Goal: Task Accomplishment & Management: Complete application form

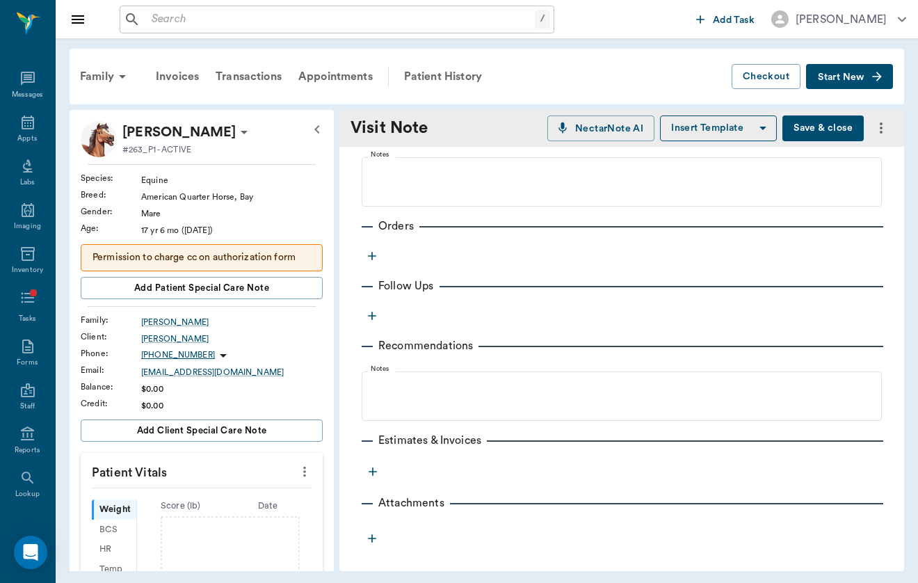
click at [364, 265] on div "Provider [PERSON_NAME] 649b3e03b5bc7e03f9326794 Provider Assistant ​ Assistant …" at bounding box center [621, 193] width 565 height 711
click at [375, 253] on icon "button" at bounding box center [372, 256] width 14 height 14
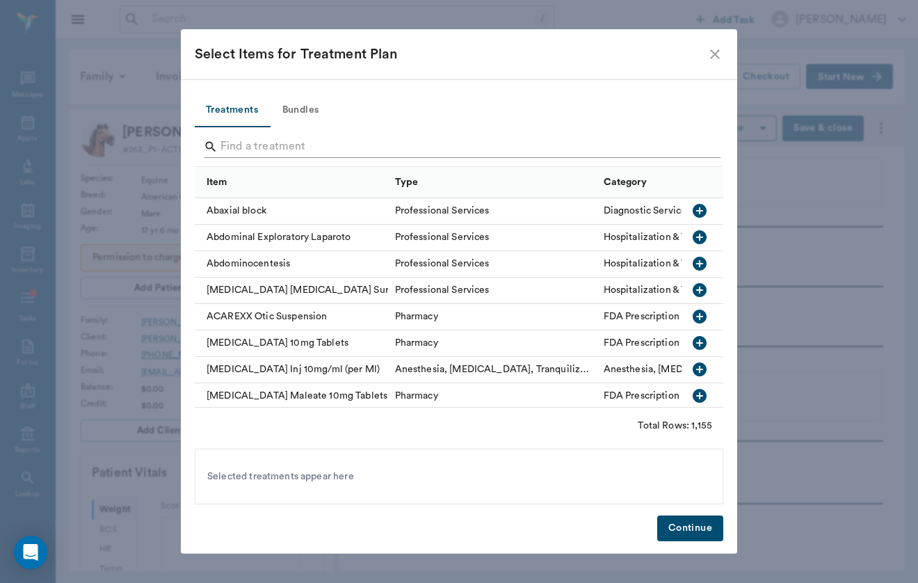
click at [381, 154] on input "Search" at bounding box center [459, 147] width 479 height 22
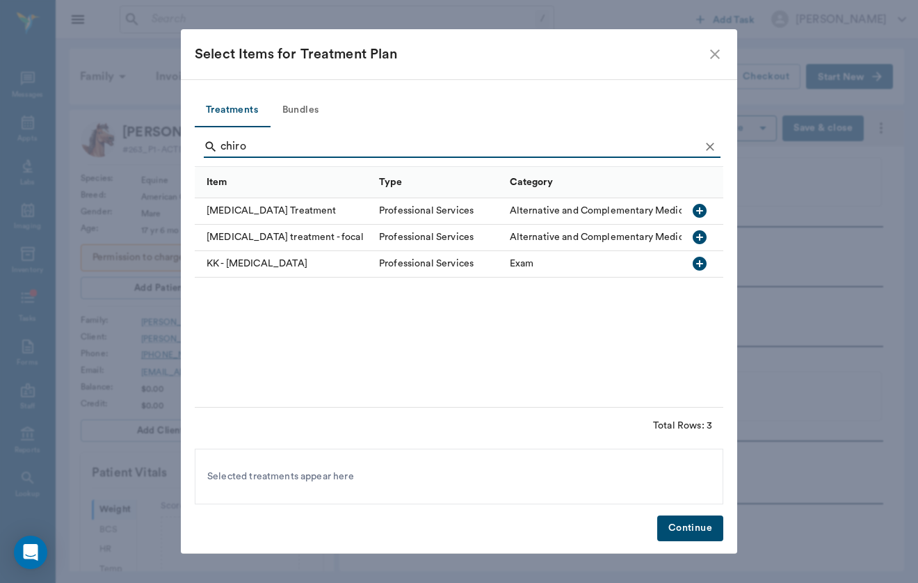
type input "chiro"
click at [303, 218] on div "[MEDICAL_DATA] Treatment" at bounding box center [283, 211] width 177 height 26
drag, startPoint x: 654, startPoint y: 530, endPoint x: 712, endPoint y: 532, distance: 57.7
click at [712, 532] on button "Continue" at bounding box center [690, 528] width 66 height 26
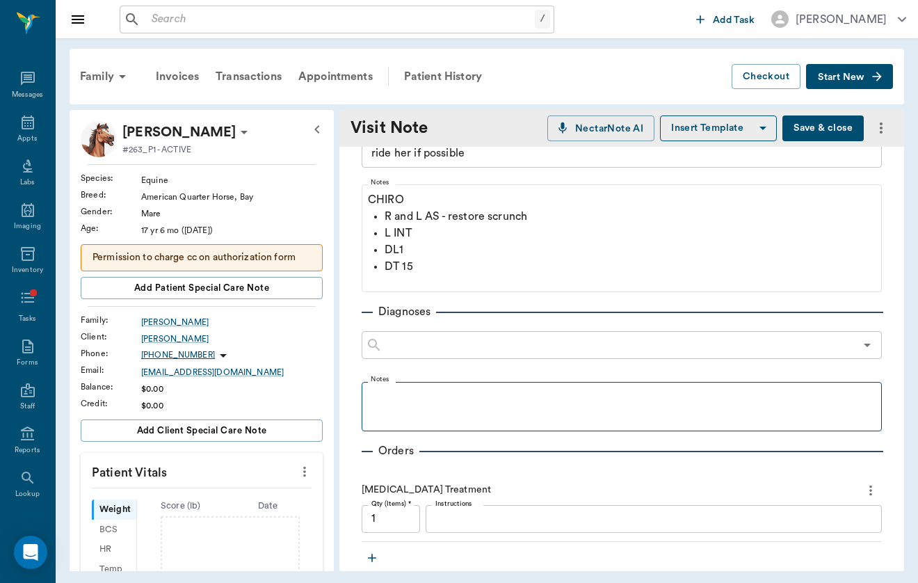
scroll to position [83, 0]
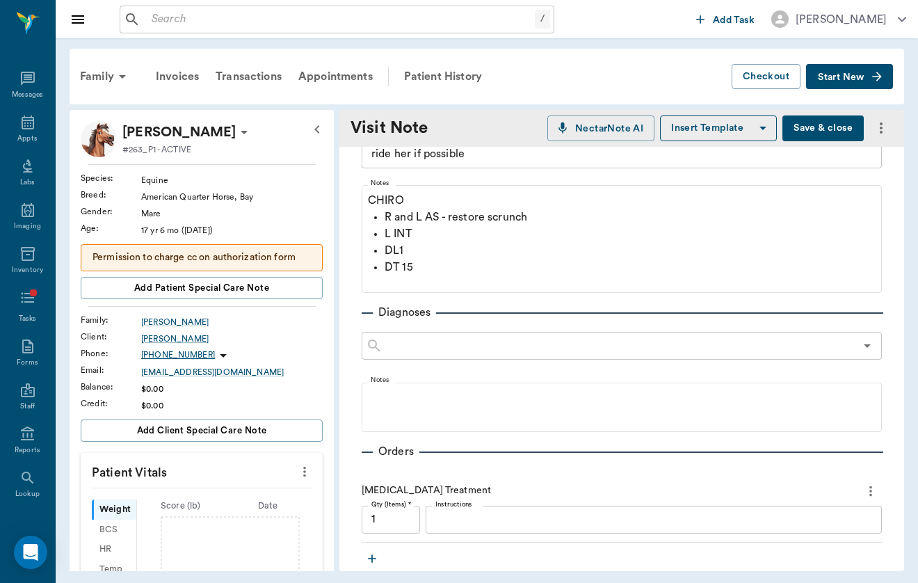
click at [826, 127] on button "Save & close" at bounding box center [822, 128] width 81 height 26
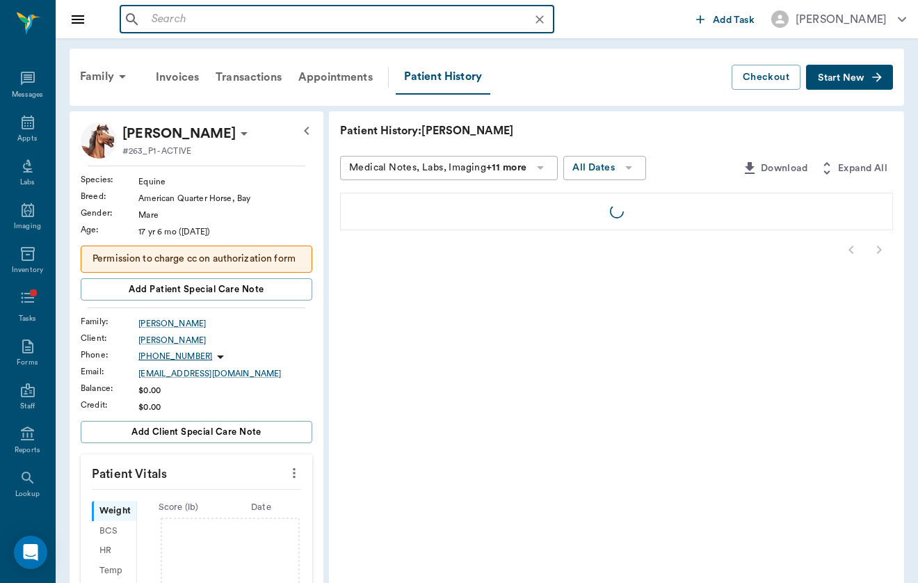
click at [198, 23] on input "text" at bounding box center [348, 19] width 404 height 19
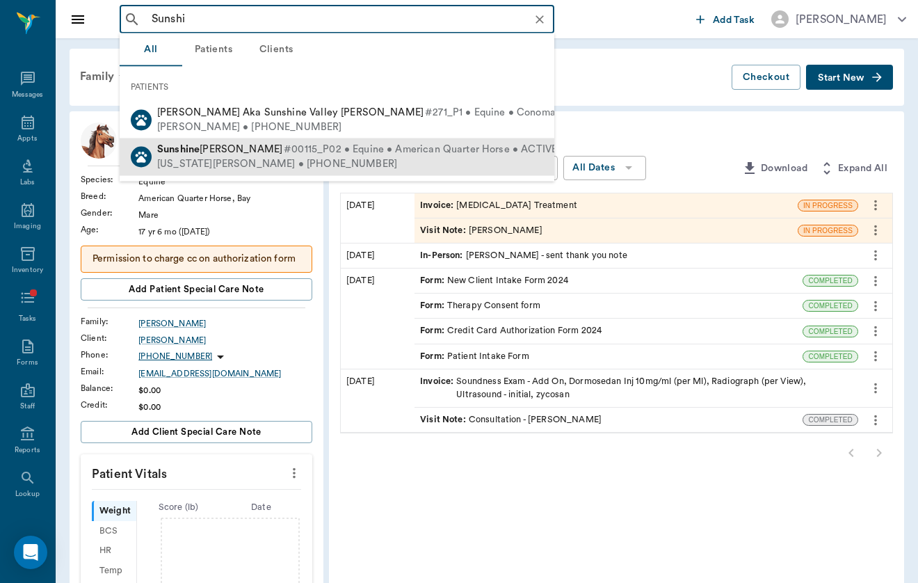
click at [196, 158] on div "[US_STATE][PERSON_NAME] • [PHONE_NUMBER]" at bounding box center [357, 164] width 400 height 15
type input "Sunshi"
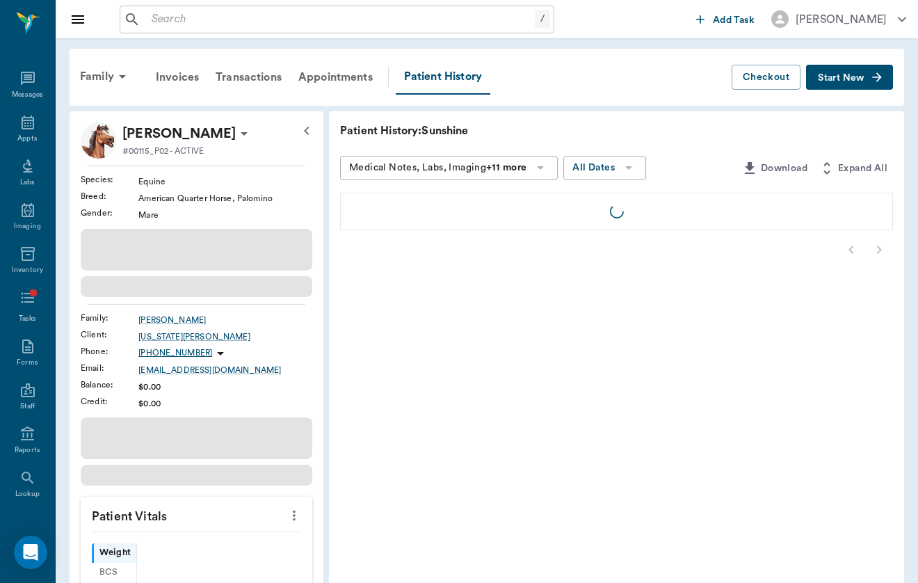
click at [874, 78] on icon "button" at bounding box center [877, 77] width 14 height 14
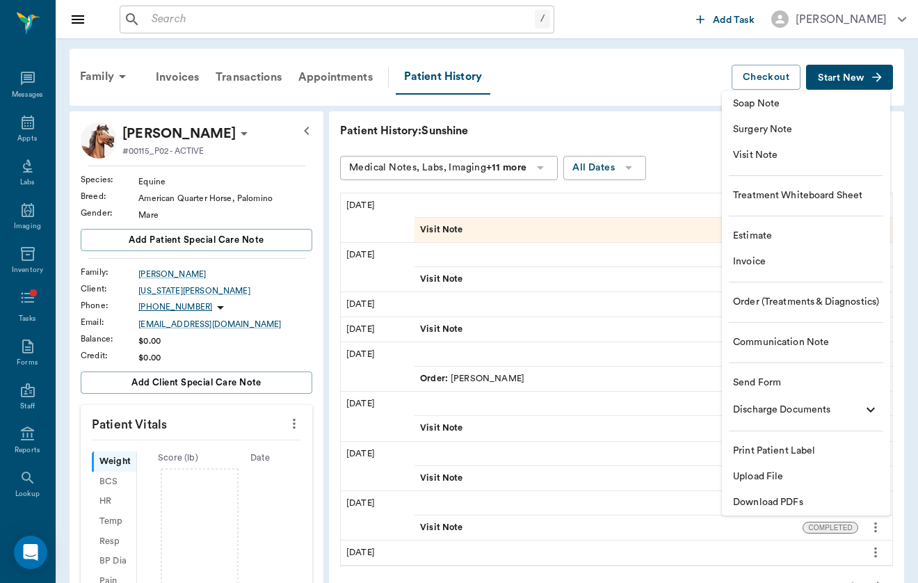
click at [855, 105] on span "Soap Note" at bounding box center [806, 104] width 146 height 15
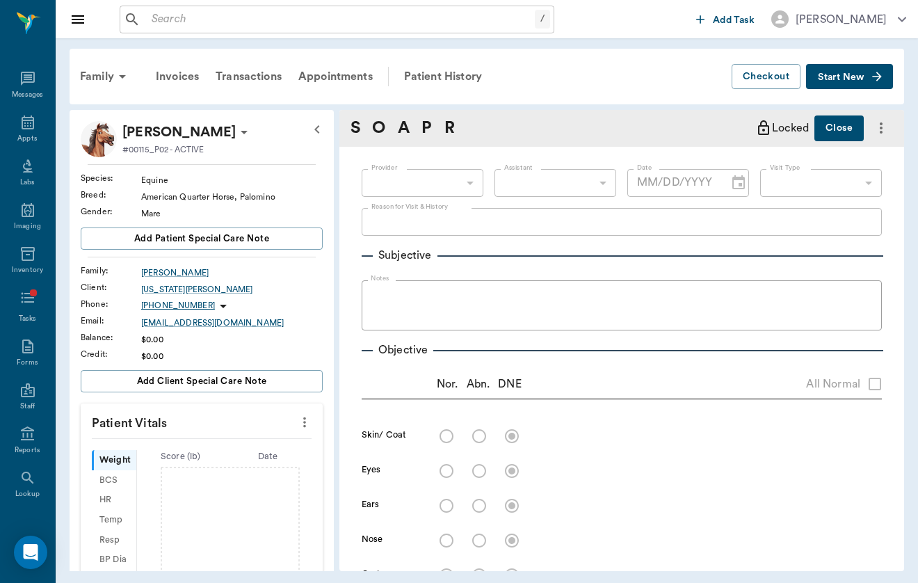
type input "[DATE]"
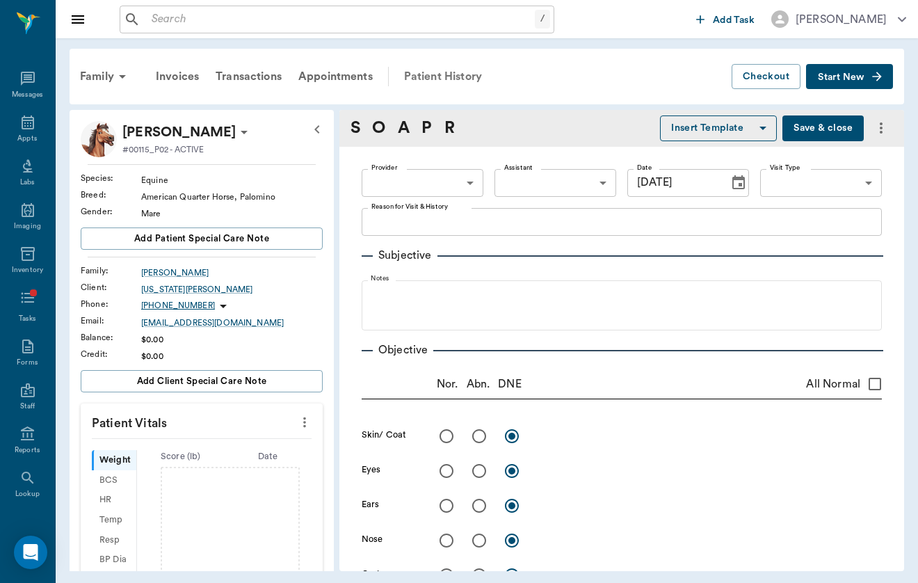
click at [451, 88] on div "Patient History" at bounding box center [443, 76] width 95 height 33
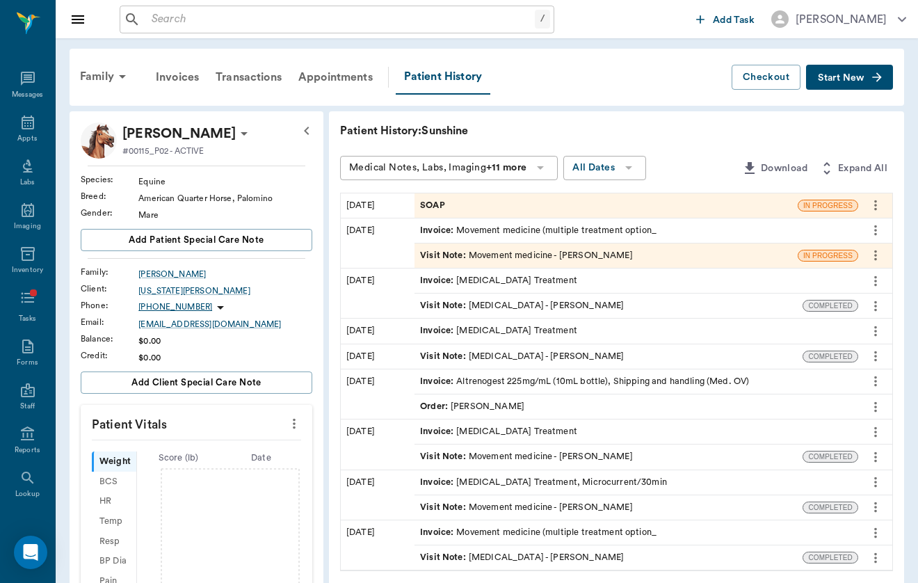
click at [872, 210] on icon "more" at bounding box center [875, 205] width 15 height 17
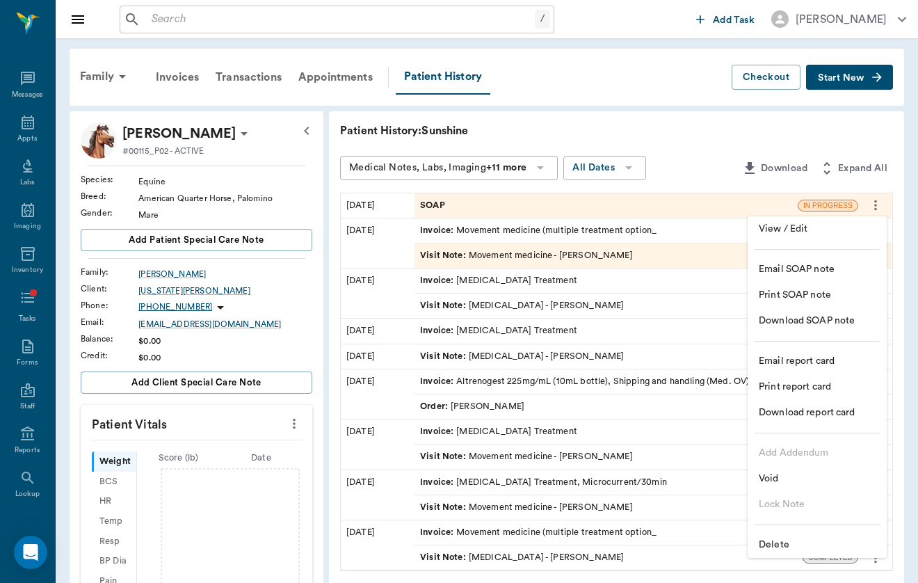
click at [801, 539] on span "Delete" at bounding box center [817, 544] width 117 height 15
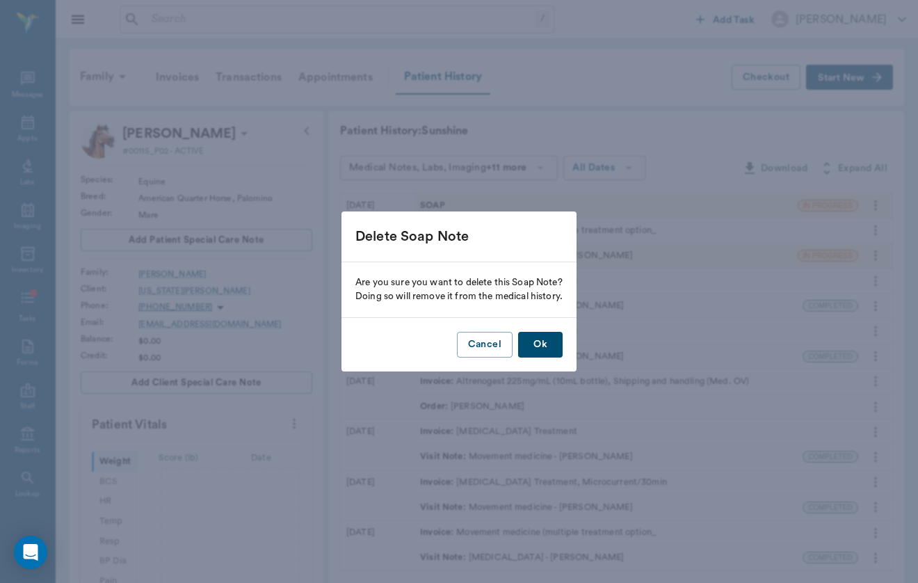
click at [532, 341] on button "Ok" at bounding box center [540, 345] width 44 height 26
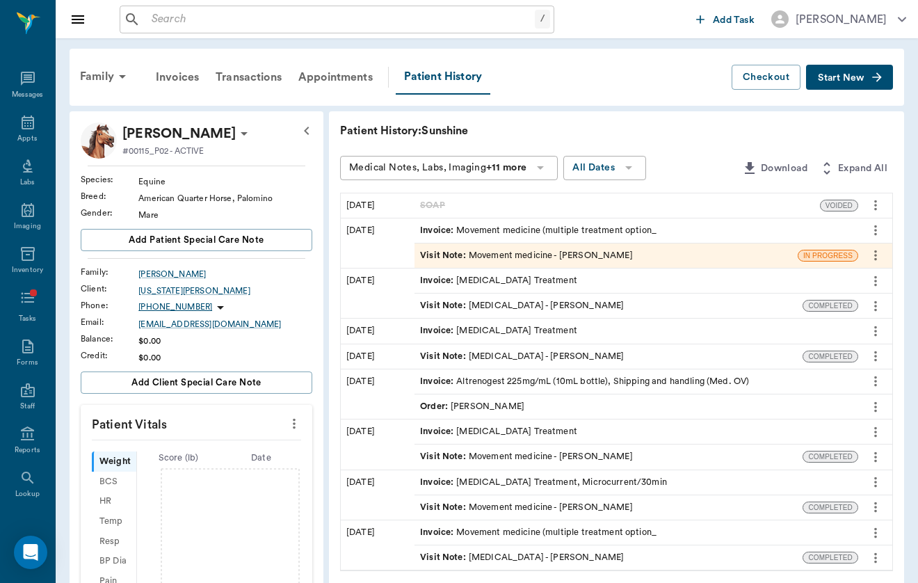
click at [884, 75] on icon "button" at bounding box center [877, 77] width 14 height 14
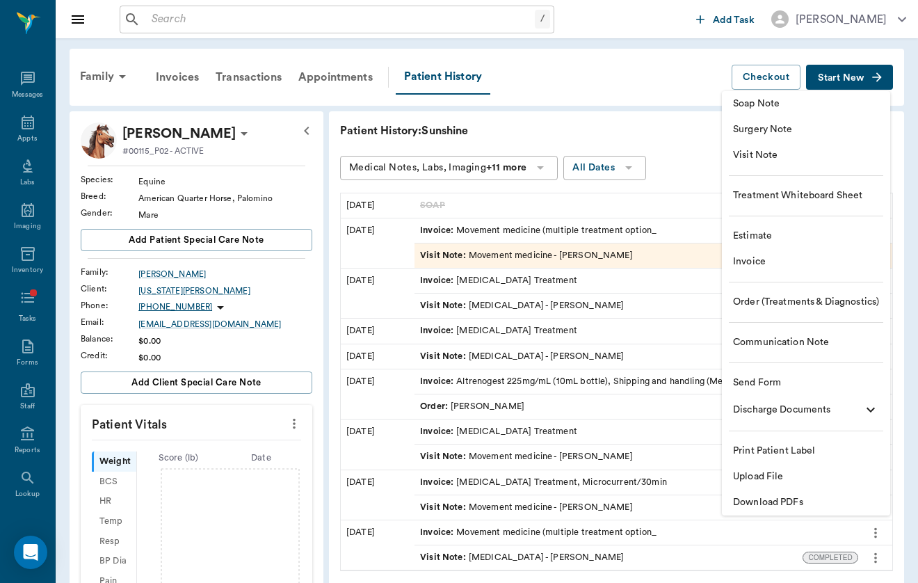
click at [840, 147] on li "Visit Note" at bounding box center [806, 156] width 168 height 26
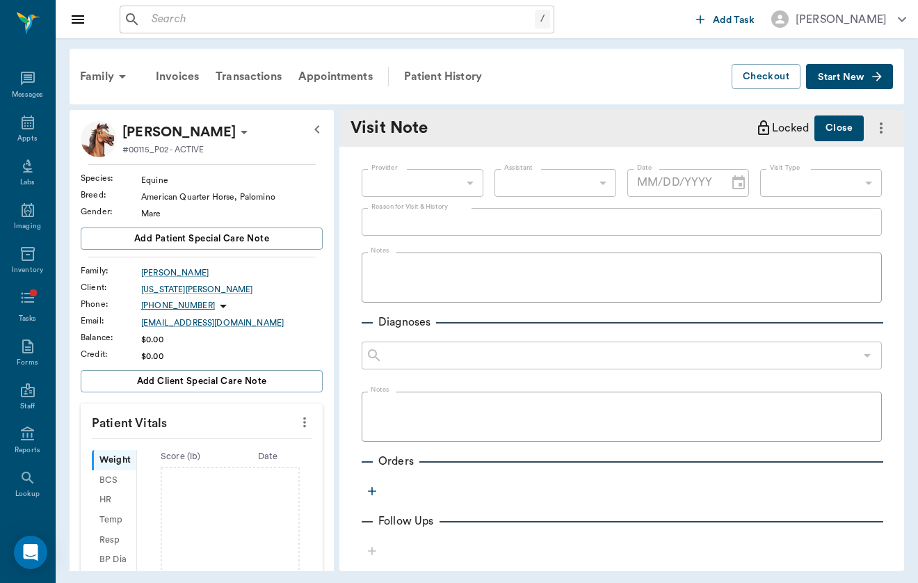
type input "[DATE]"
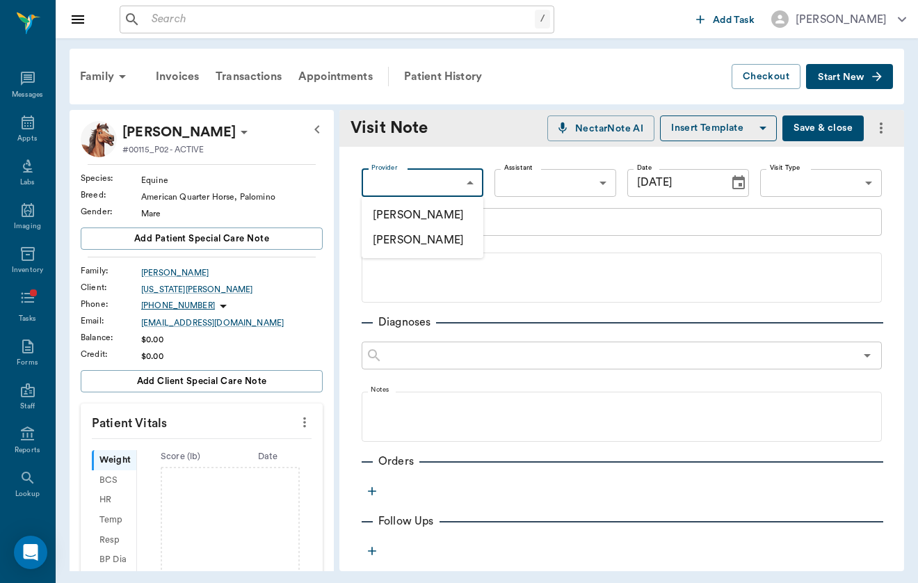
click at [468, 186] on body "/ ​ Add Task [PERSON_NAME] Nectar Messages Appts Labs Imaging Inventory Tasks F…" at bounding box center [459, 291] width 918 height 583
click at [459, 210] on li "[PERSON_NAME]" at bounding box center [423, 214] width 122 height 25
type input "649b3e03b5bc7e03f9326794"
click at [821, 192] on body "/ ​ Add Task [PERSON_NAME] Nectar Messages Appts Labs Imaging Inventory Tasks F…" at bounding box center [459, 291] width 918 height 583
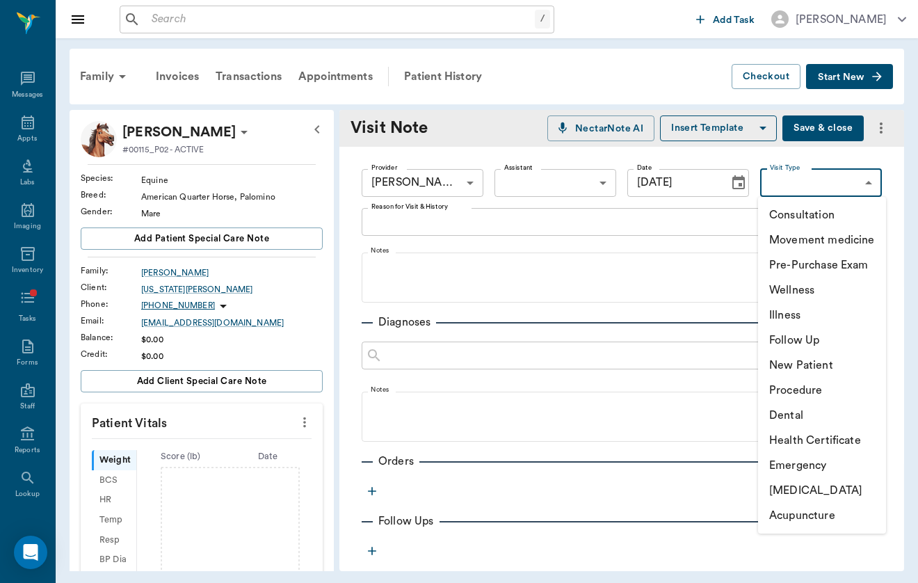
click at [814, 245] on li "Movement medicine" at bounding box center [822, 239] width 128 height 25
type input "6656c4aef87a612ea34fb244"
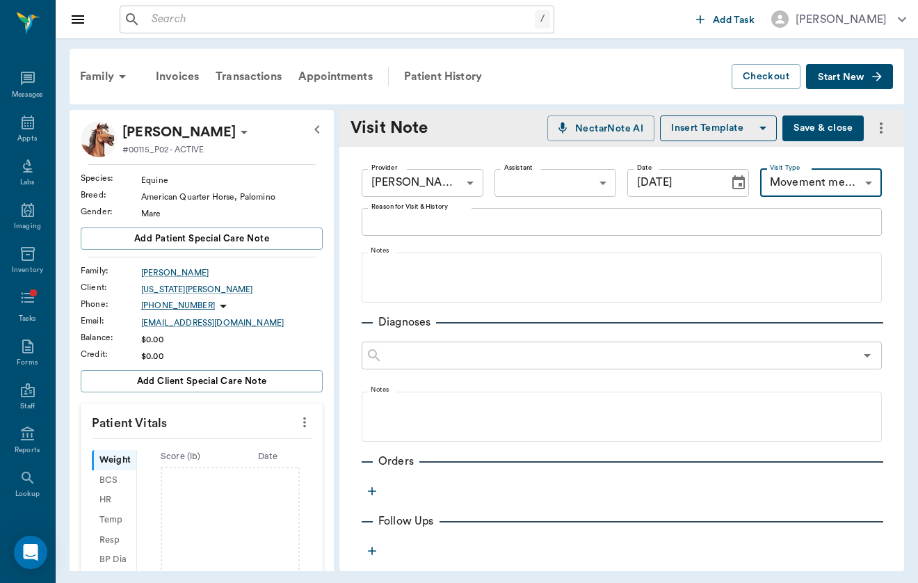
click at [451, 214] on textarea "Reason for Visit & History" at bounding box center [621, 221] width 501 height 16
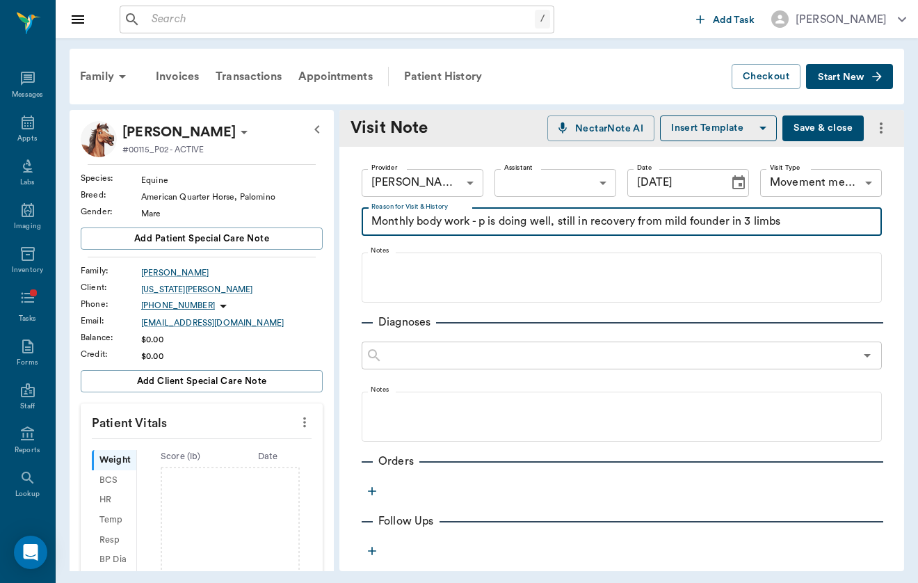
type textarea "Monthly body work - p is doing well, still in recovery from mild founder in 3 l…"
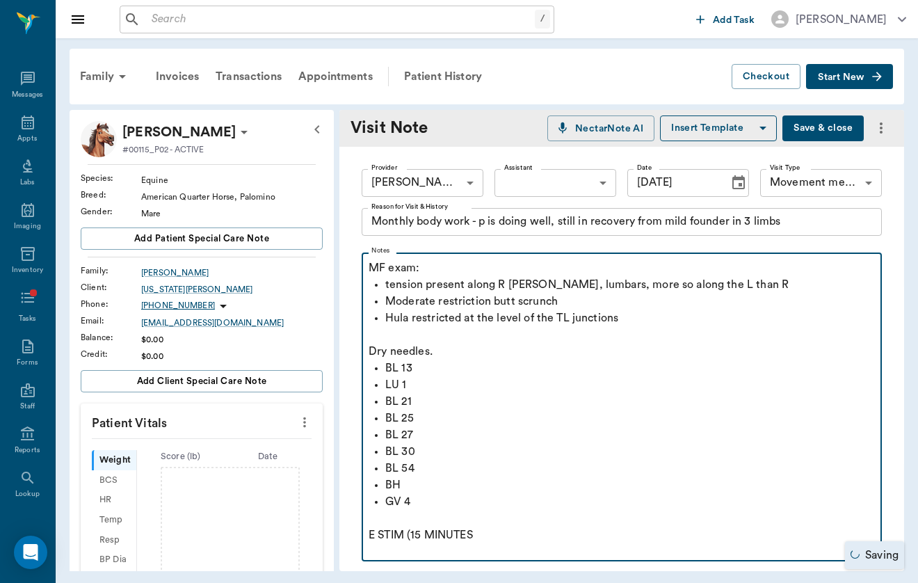
click at [421, 536] on p "E STIM (15 MINUTES" at bounding box center [622, 534] width 506 height 17
click at [506, 530] on p "E STIM (15 MINUTES" at bounding box center [622, 534] width 506 height 17
click at [425, 533] on p "E STIM (15 MINUTES/200MS/9HZ" at bounding box center [622, 534] width 506 height 17
click at [578, 531] on p "E STIM (20 MINUTES/200MS/9HZ" at bounding box center [622, 534] width 506 height 17
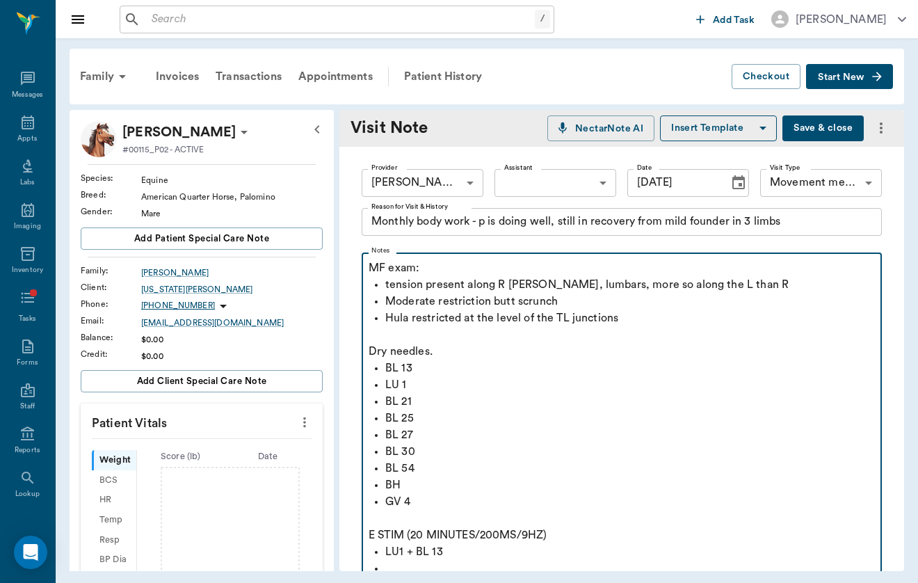
scroll to position [7, 0]
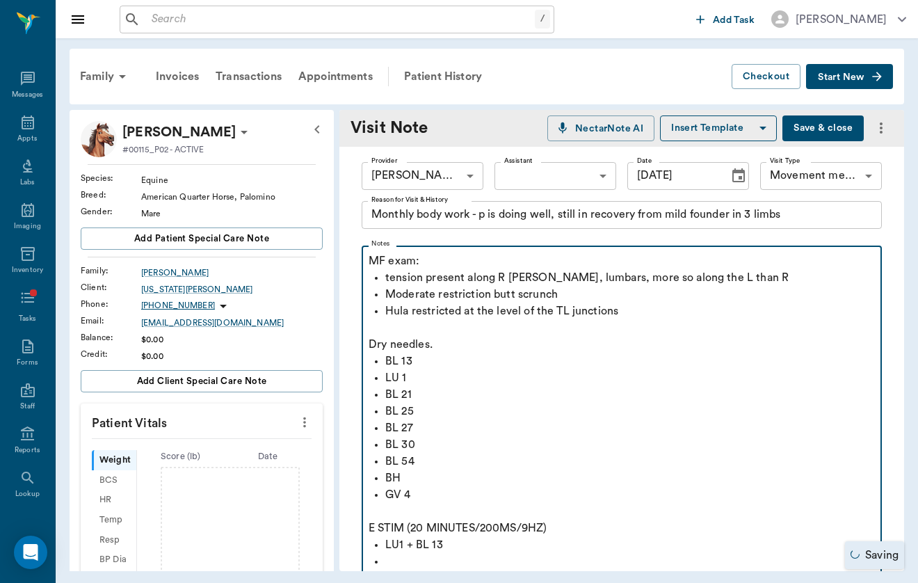
click at [540, 540] on p "LU1 + BL 13" at bounding box center [629, 544] width 489 height 17
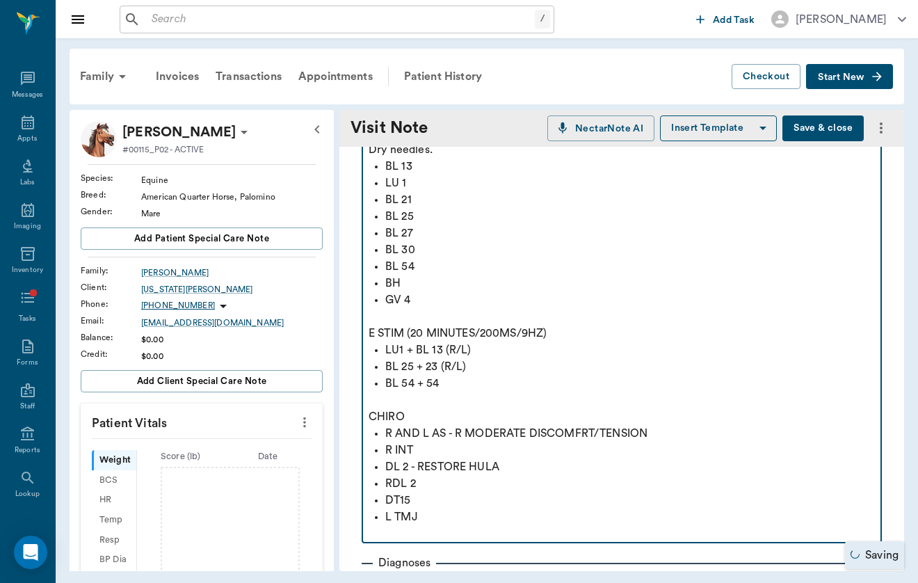
scroll to position [518, 0]
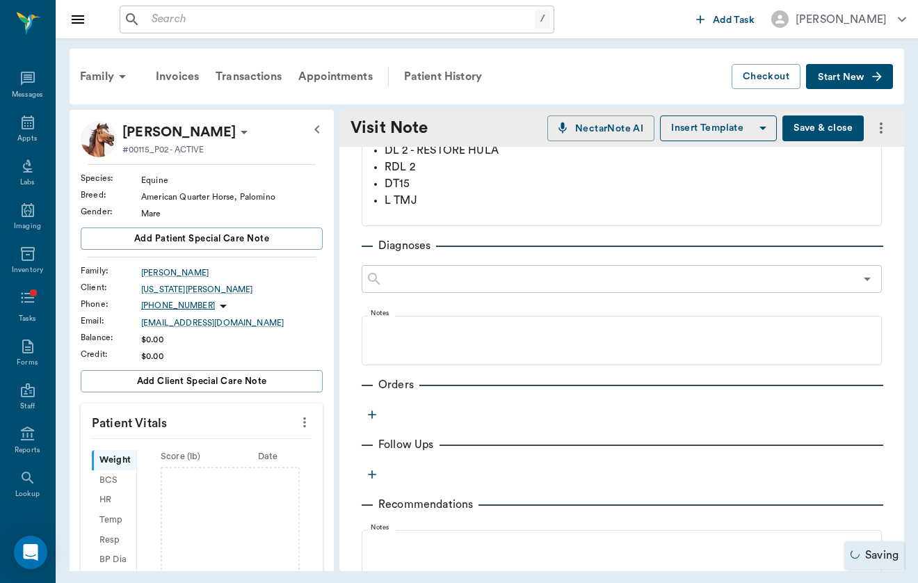
click at [371, 413] on icon "button" at bounding box center [372, 414] width 14 height 14
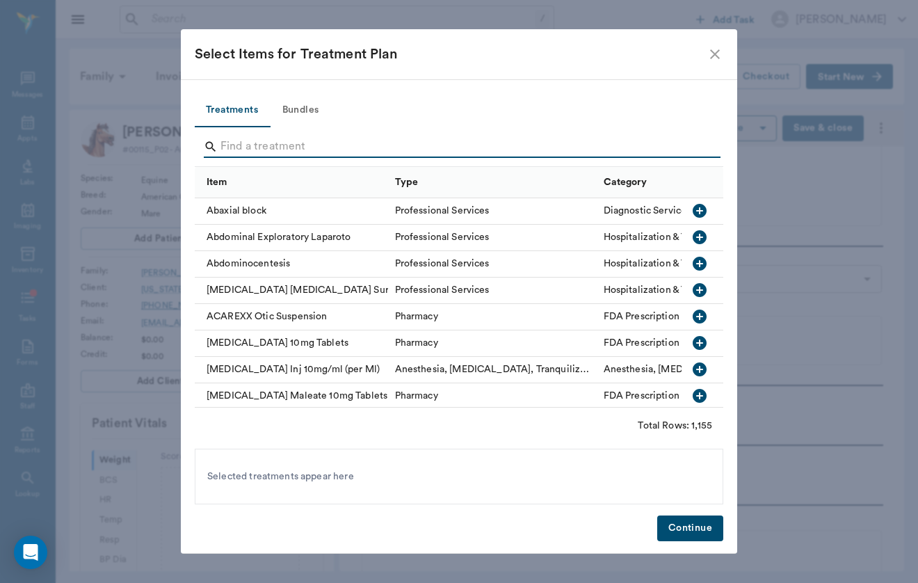
click at [243, 151] on input "Search" at bounding box center [459, 147] width 479 height 22
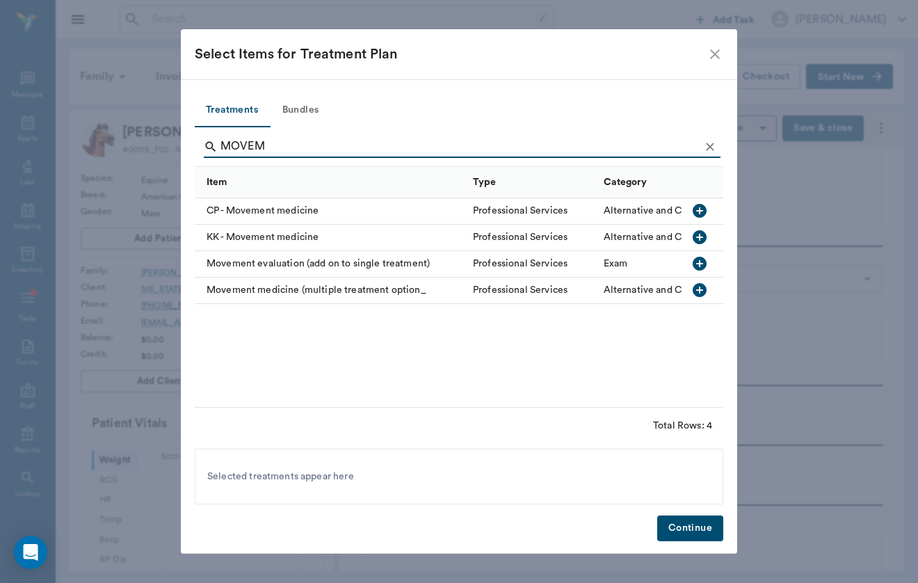
type input "MOVEM"
click at [266, 292] on div "Movement medicine (multiple treatment option_" at bounding box center [330, 290] width 271 height 26
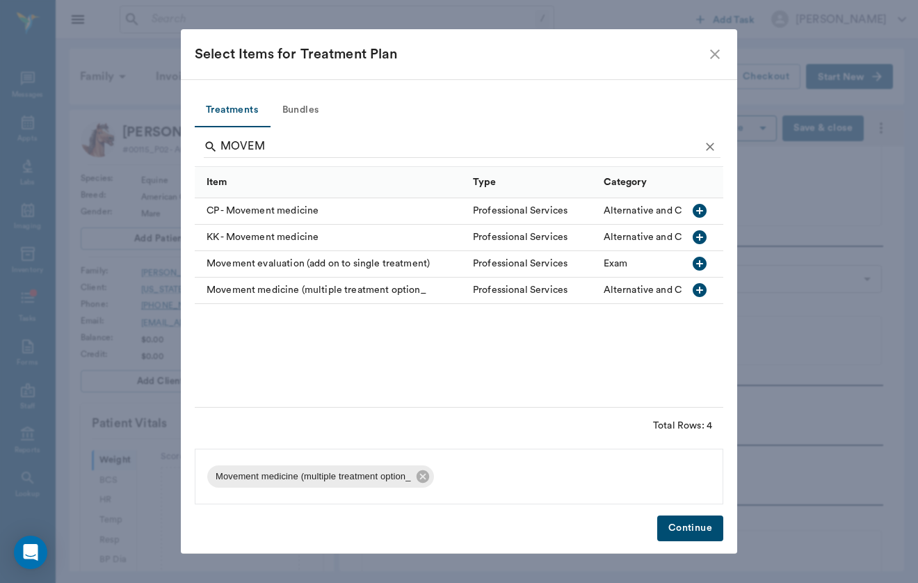
click at [718, 530] on button "Continue" at bounding box center [690, 528] width 66 height 26
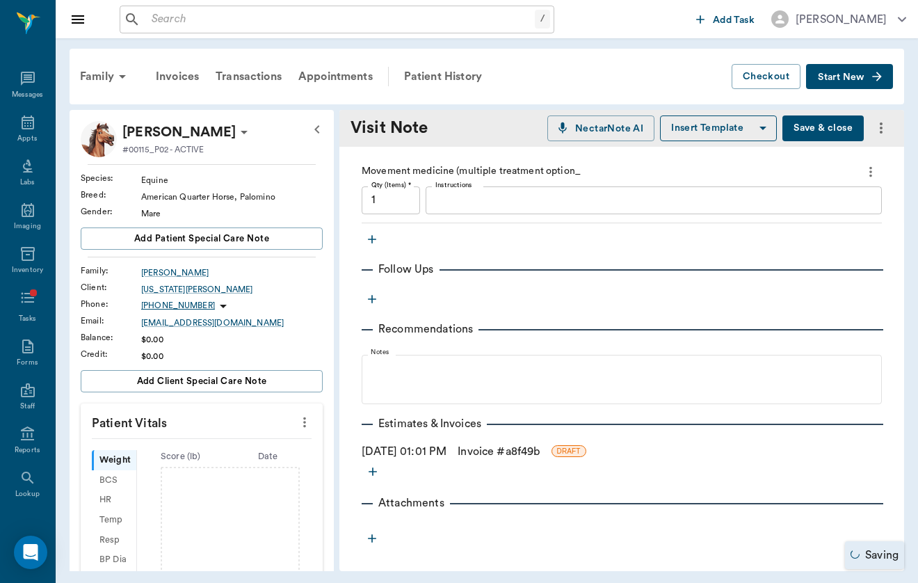
scroll to position [770, 0]
click at [819, 130] on button "Save & close" at bounding box center [822, 128] width 81 height 26
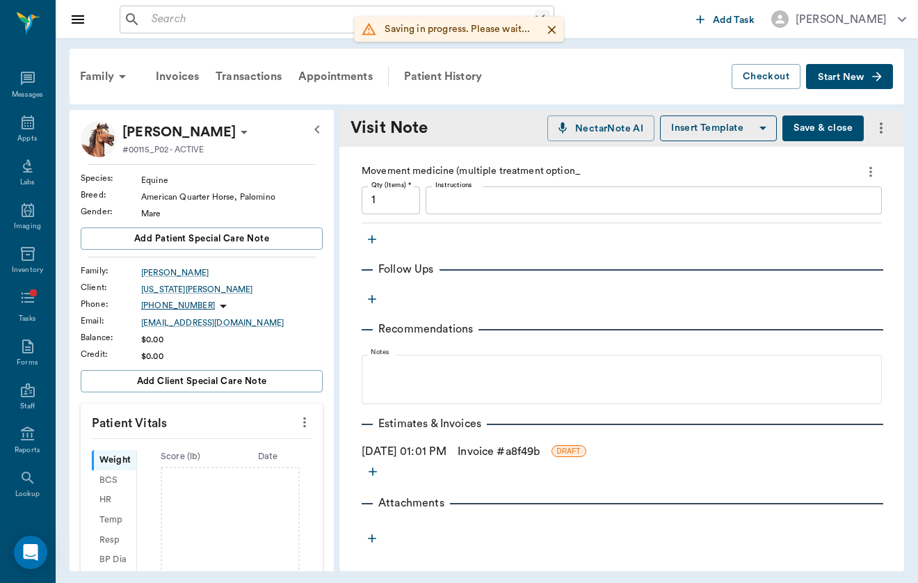
click at [205, 22] on input "text" at bounding box center [340, 19] width 389 height 19
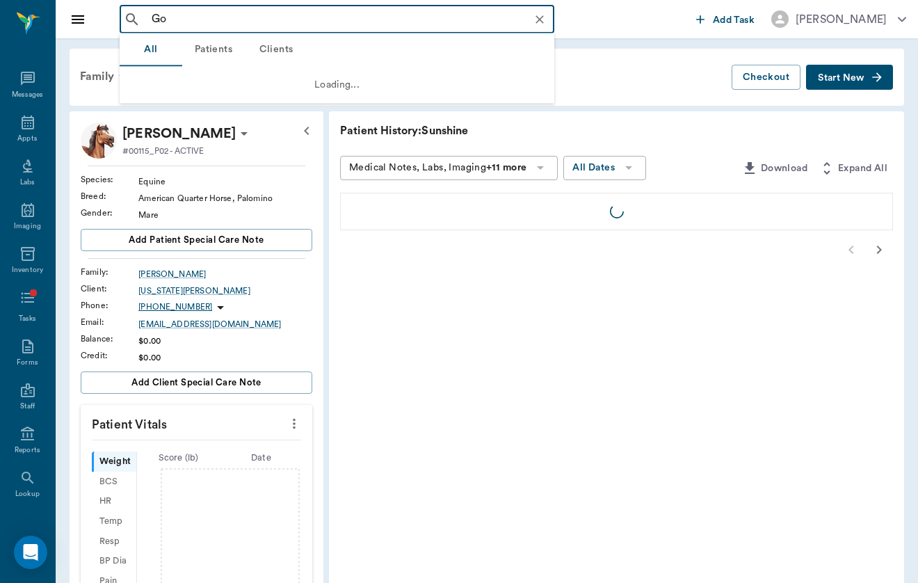
type input "G"
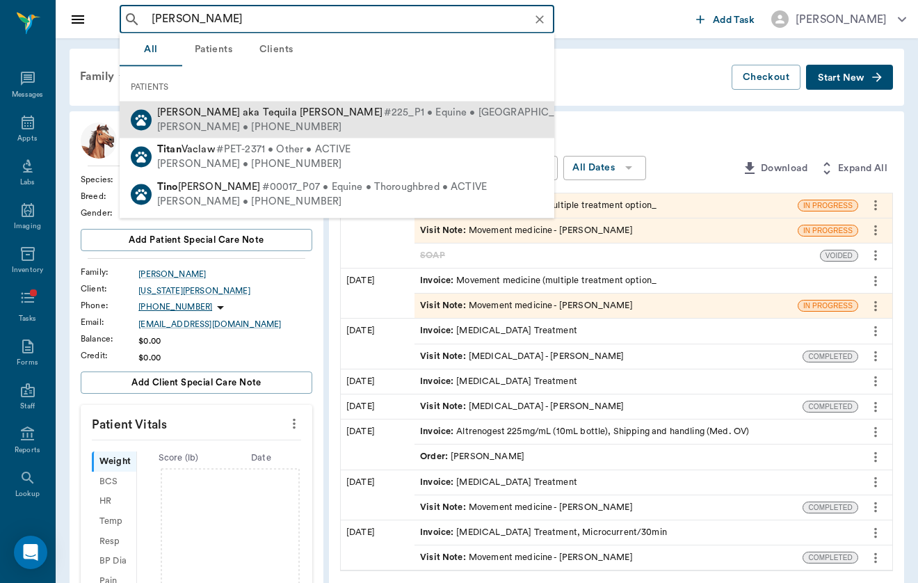
click at [252, 124] on div "[PERSON_NAME] • [PHONE_NUMBER]" at bounding box center [394, 127] width 474 height 15
type input "[PERSON_NAME]"
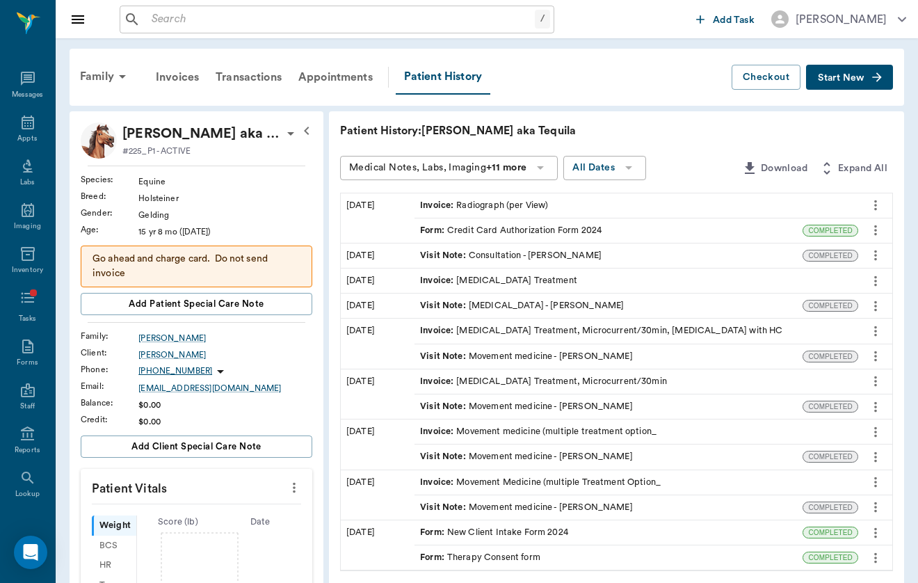
click at [873, 83] on icon "button" at bounding box center [877, 77] width 14 height 14
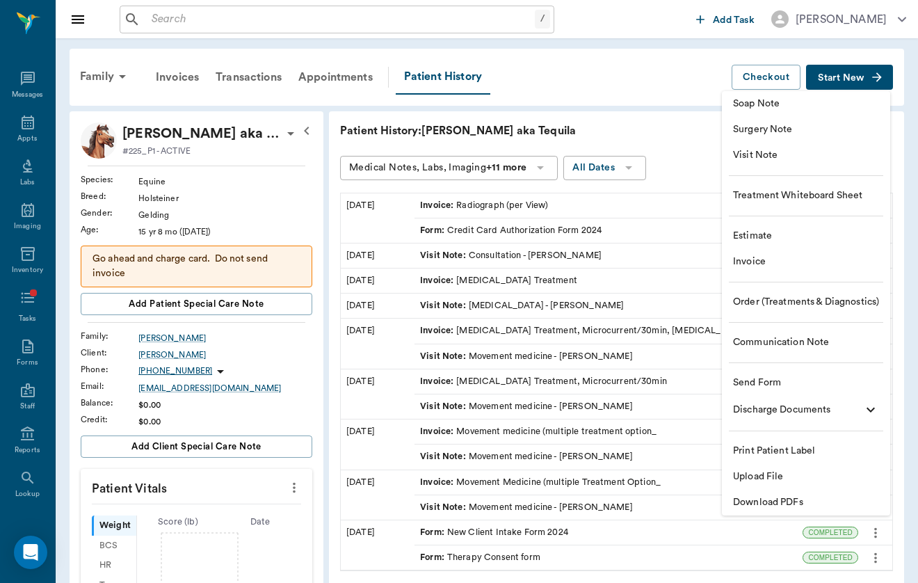
click at [836, 159] on span "Visit Note" at bounding box center [806, 155] width 146 height 15
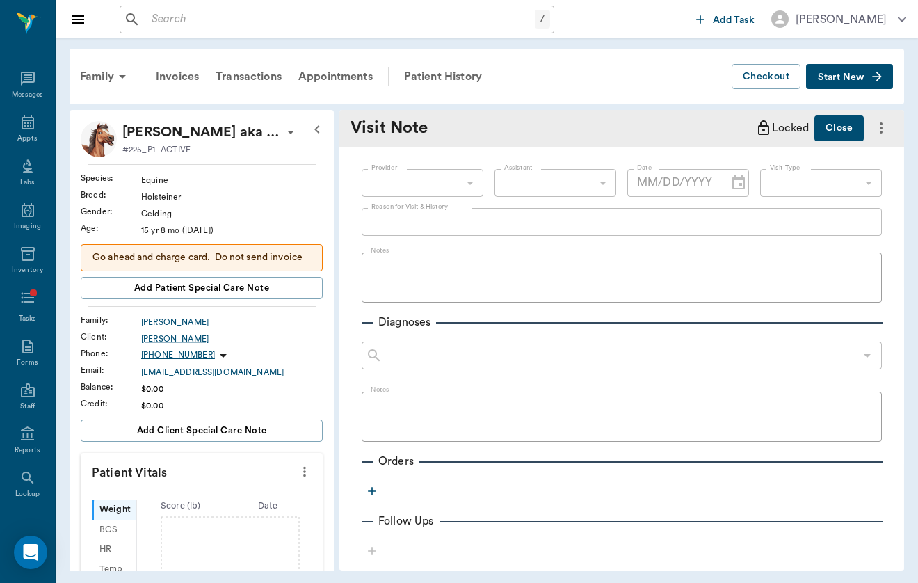
type input "[DATE]"
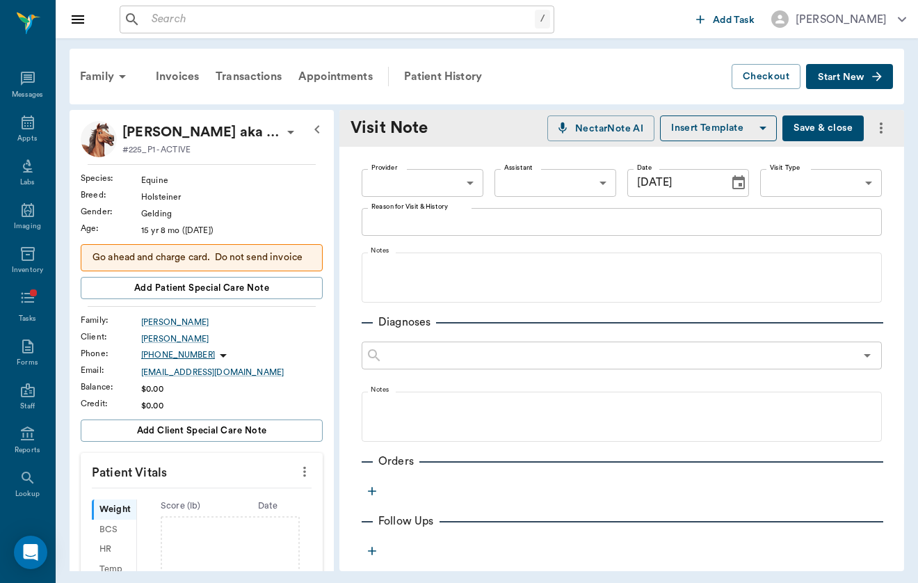
click at [441, 200] on div "Provider ​ Provider Assistant ​ Assistant Date [DATE] Date Visit Type ​ Visit T…" at bounding box center [622, 183] width 520 height 50
click at [450, 183] on body "/ ​ Add Task [PERSON_NAME] Nectar Messages Appts Labs Imaging Inventory Tasks F…" at bounding box center [459, 291] width 918 height 583
click at [439, 218] on li "[PERSON_NAME]" at bounding box center [423, 214] width 122 height 25
type input "649b3e03b5bc7e03f9326794"
click at [859, 188] on body "/ ​ Add Task [PERSON_NAME] Nectar Messages Appts Labs Imaging Inventory Tasks F…" at bounding box center [459, 291] width 918 height 583
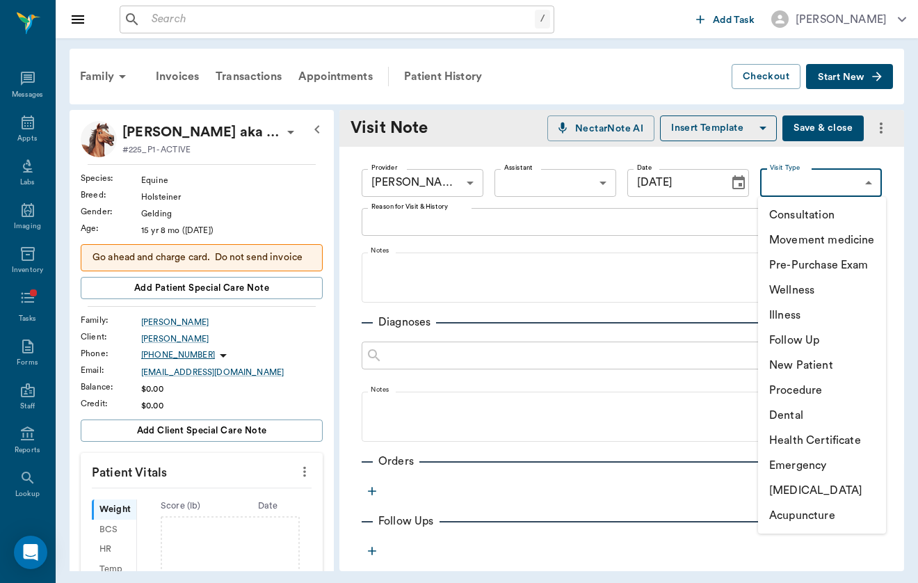
click at [847, 249] on li "Movement medicine" at bounding box center [822, 239] width 128 height 25
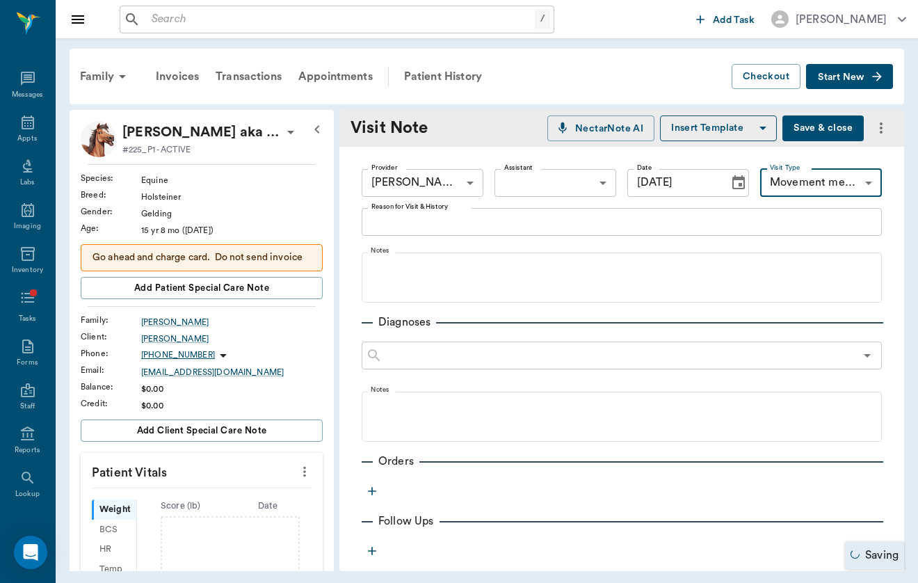
type input "6656c4aef87a612ea34fb244"
click at [630, 216] on textarea "Reason for Visit & History" at bounding box center [621, 221] width 501 height 16
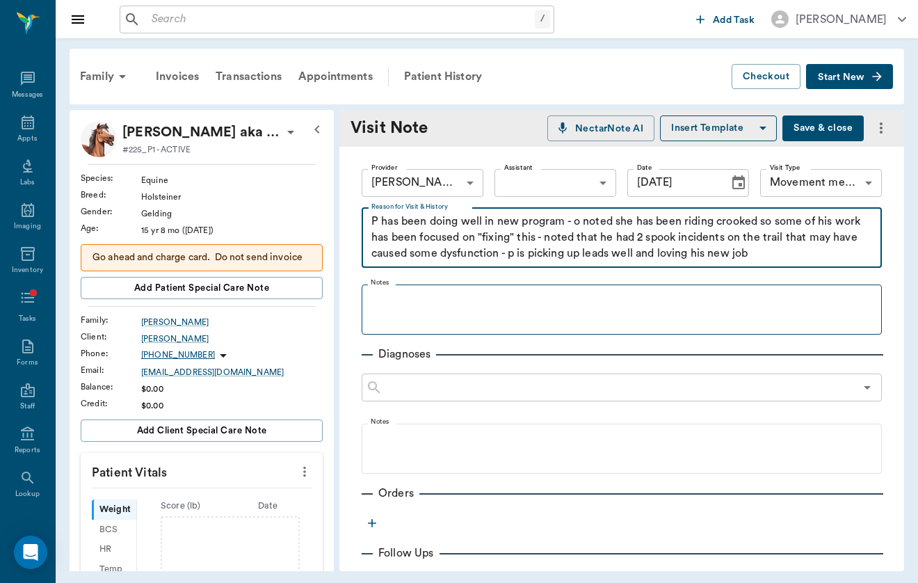
type textarea "P has been doing well in new program - o noted she has been riding crooked so s…"
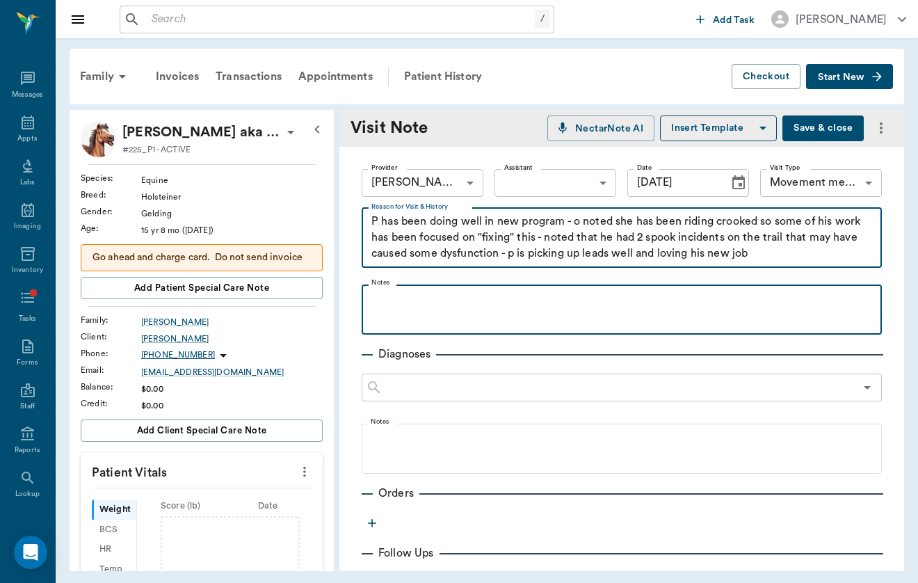
click at [431, 302] on p at bounding box center [622, 299] width 506 height 17
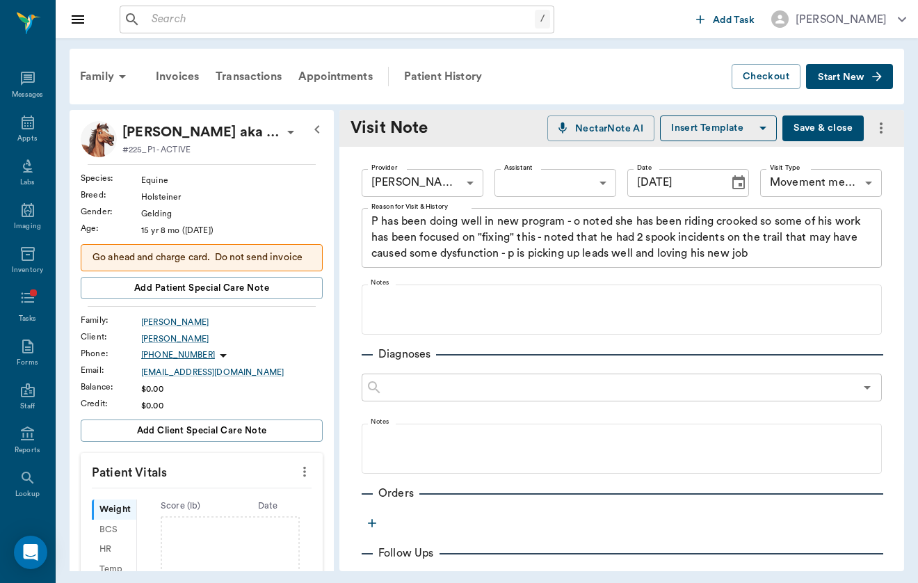
click at [823, 123] on button "Save & close" at bounding box center [822, 128] width 81 height 26
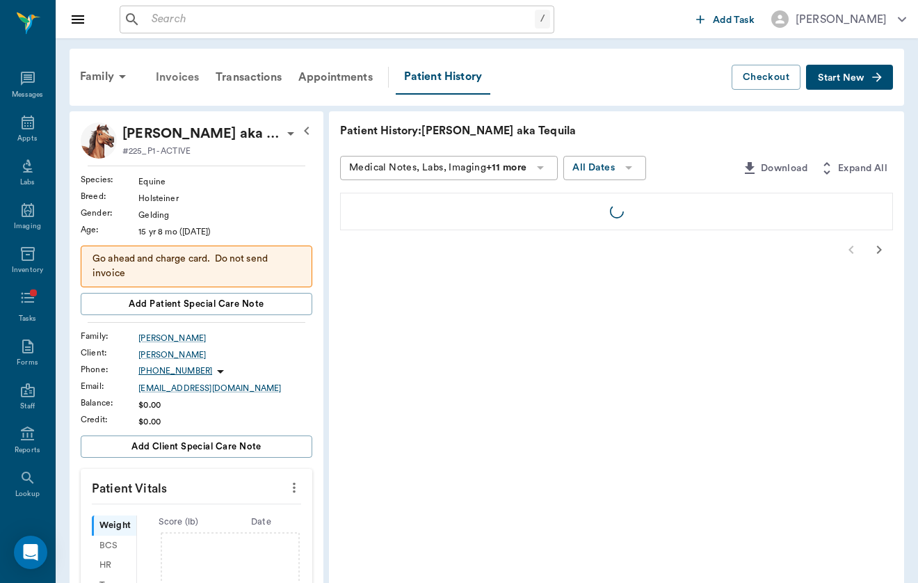
click at [170, 76] on div "Invoices" at bounding box center [177, 76] width 60 height 33
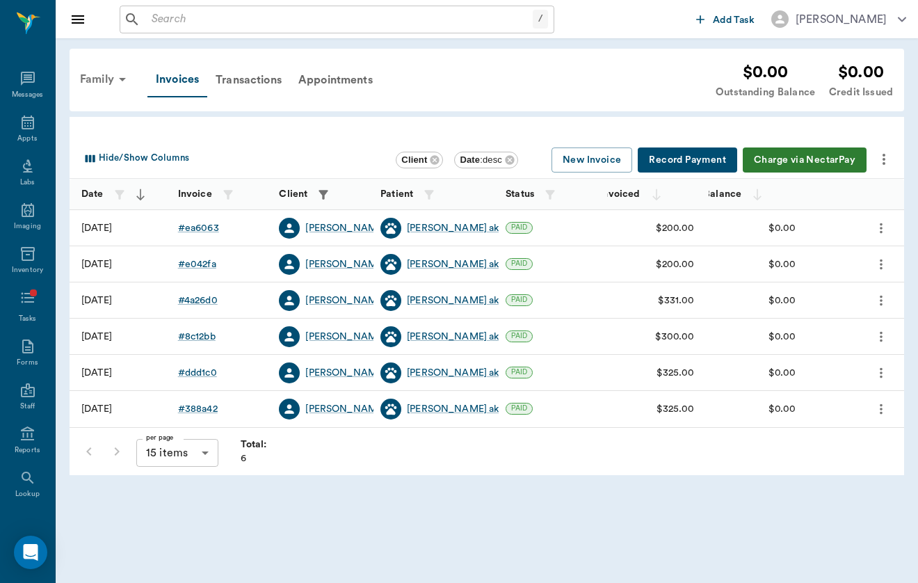
click at [103, 88] on div "Family" at bounding box center [105, 79] width 67 height 33
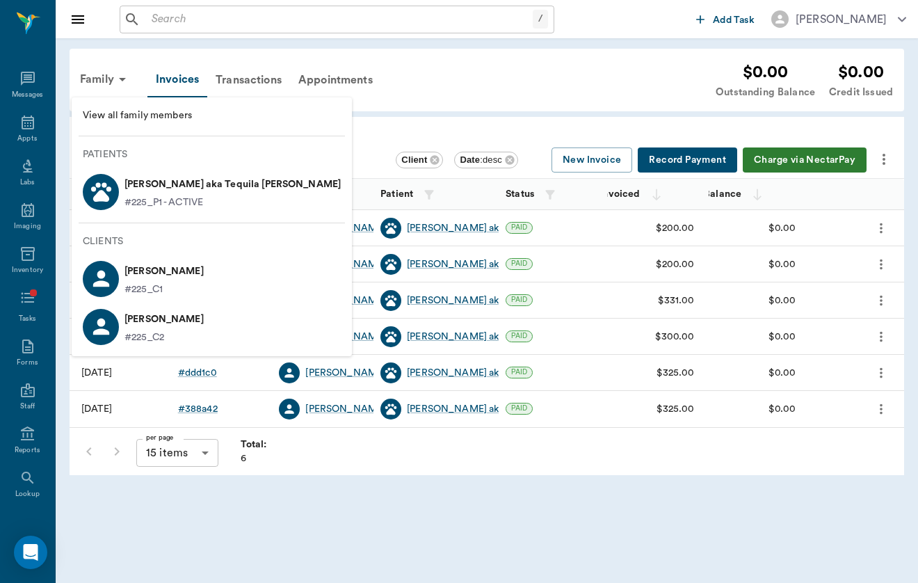
click at [195, 207] on p "#225_P1 - ACTIVE" at bounding box center [163, 202] width 79 height 15
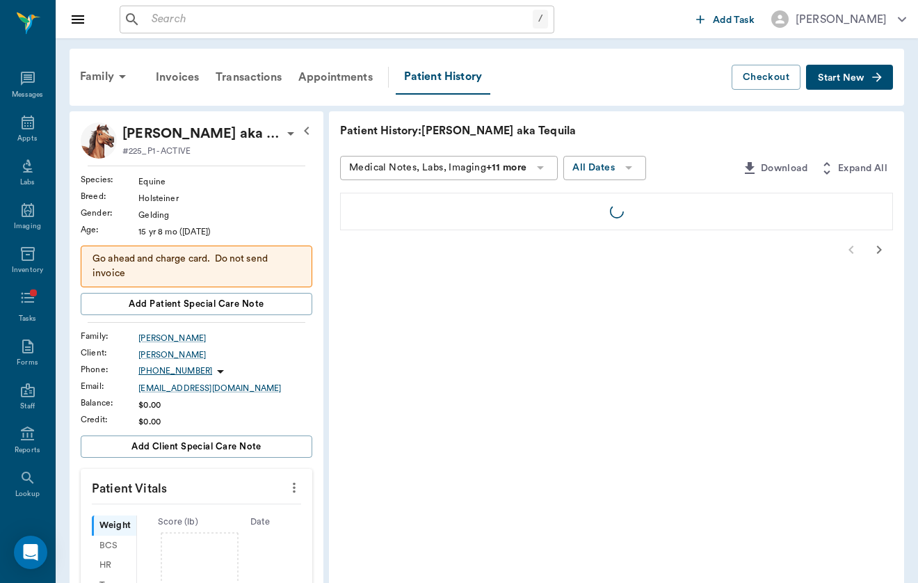
click at [149, 362] on div "Client : [PERSON_NAME]" at bounding box center [197, 354] width 232 height 17
click at [149, 357] on div "[PERSON_NAME]" at bounding box center [225, 354] width 174 height 13
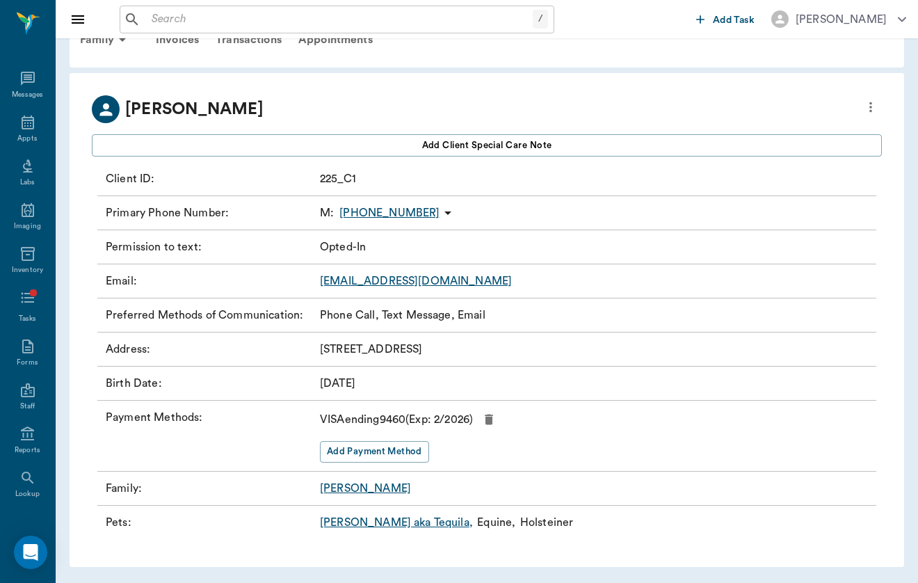
scroll to position [36, 0]
click at [366, 458] on button "Add Payment Method" at bounding box center [374, 453] width 109 height 22
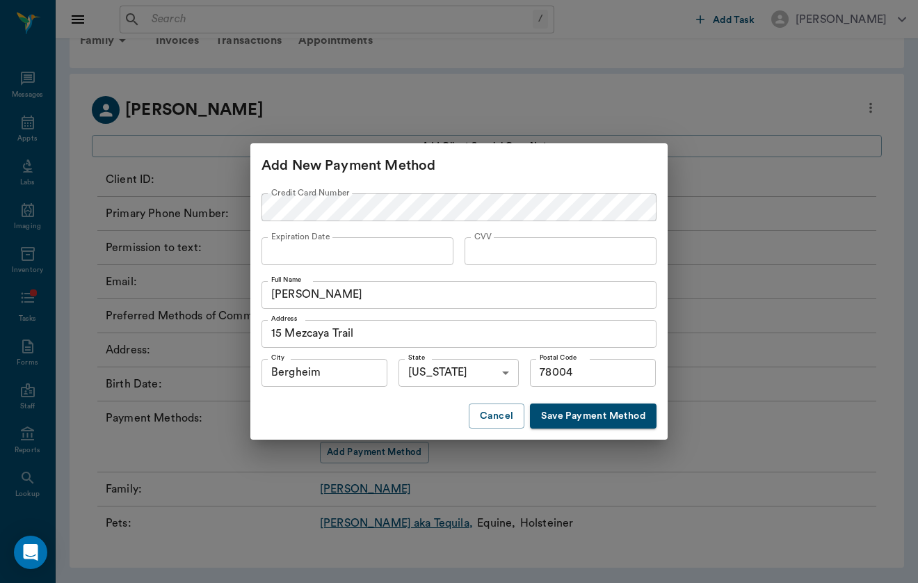
click at [553, 115] on div "Add New Payment Method Credit Card Number Credit Card Number Expiration Date Ex…" at bounding box center [459, 291] width 918 height 583
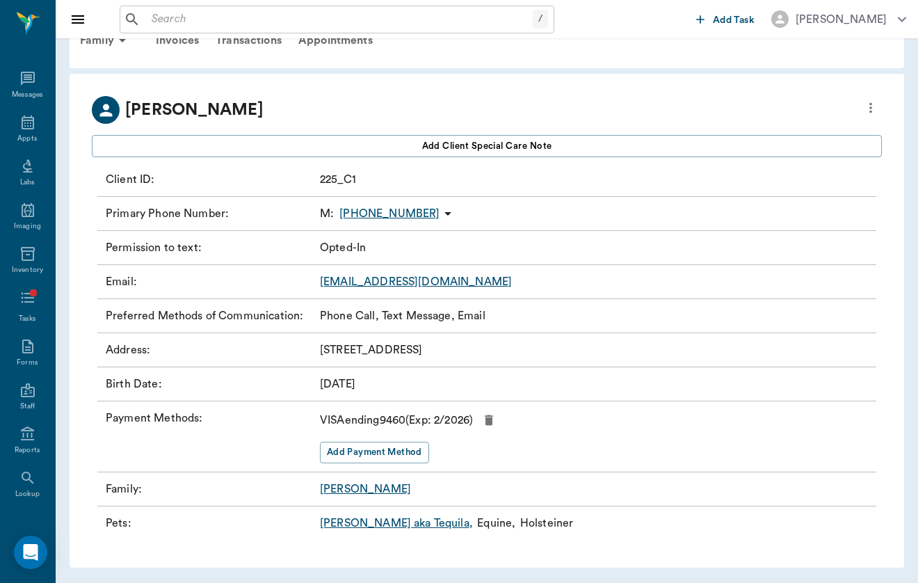
click at [493, 422] on icon "button" at bounding box center [489, 420] width 8 height 10
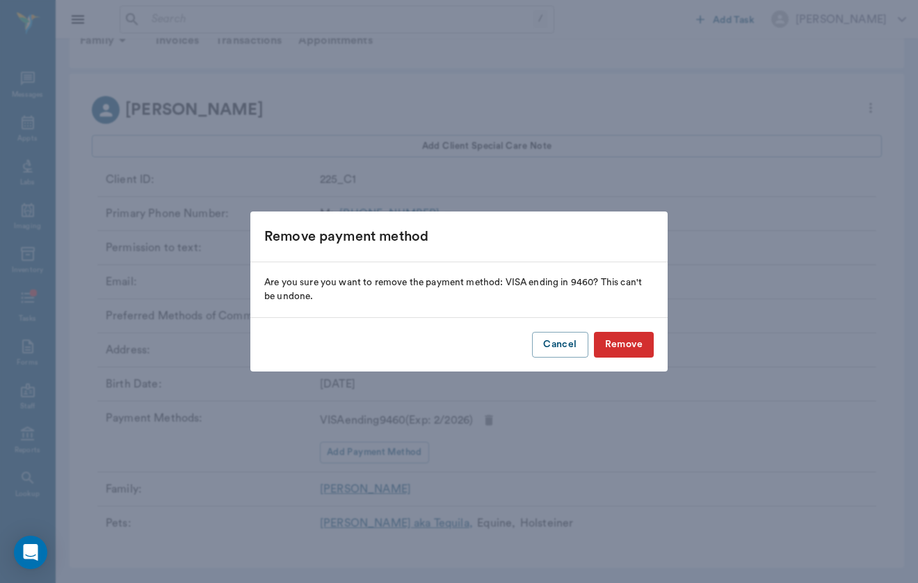
click at [631, 343] on button "Remove" at bounding box center [624, 345] width 60 height 26
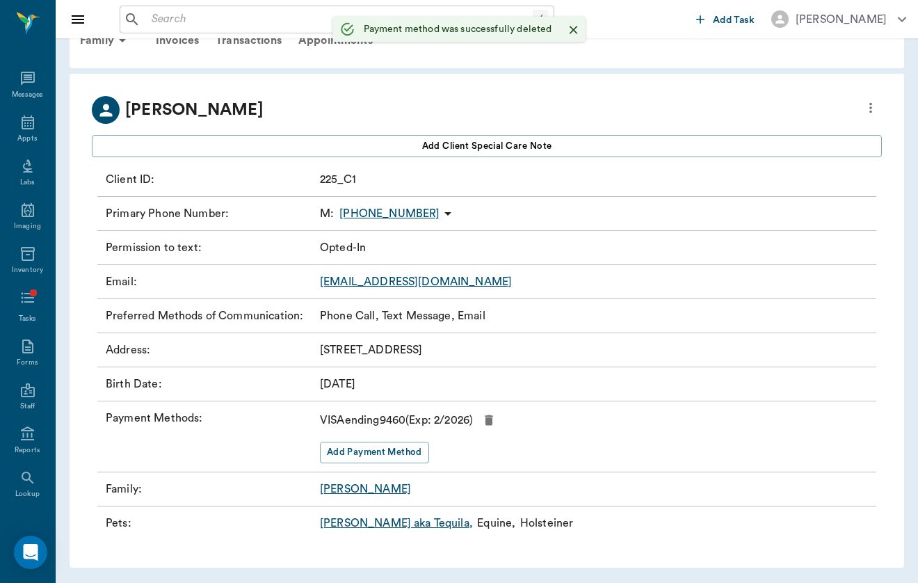
scroll to position [26, 0]
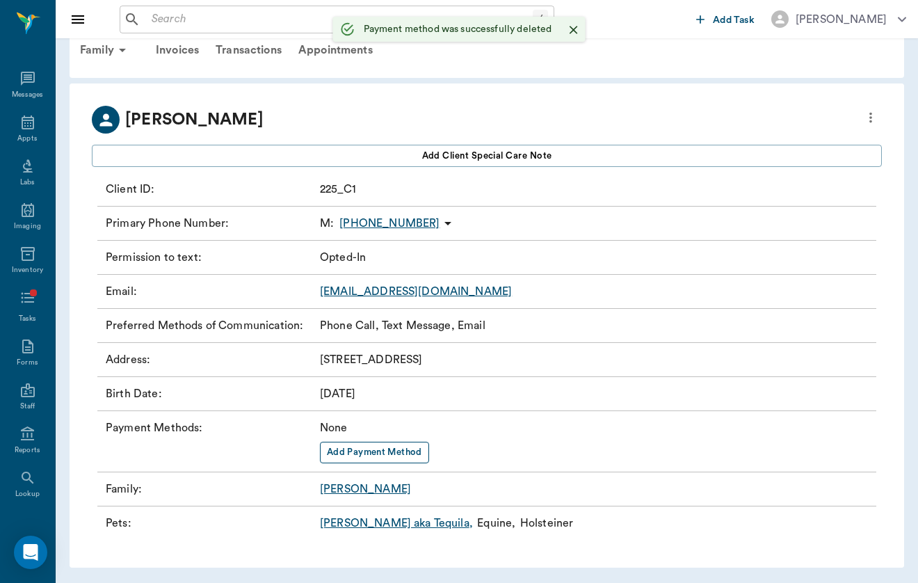
click at [389, 453] on button "Add Payment Method" at bounding box center [374, 453] width 109 height 22
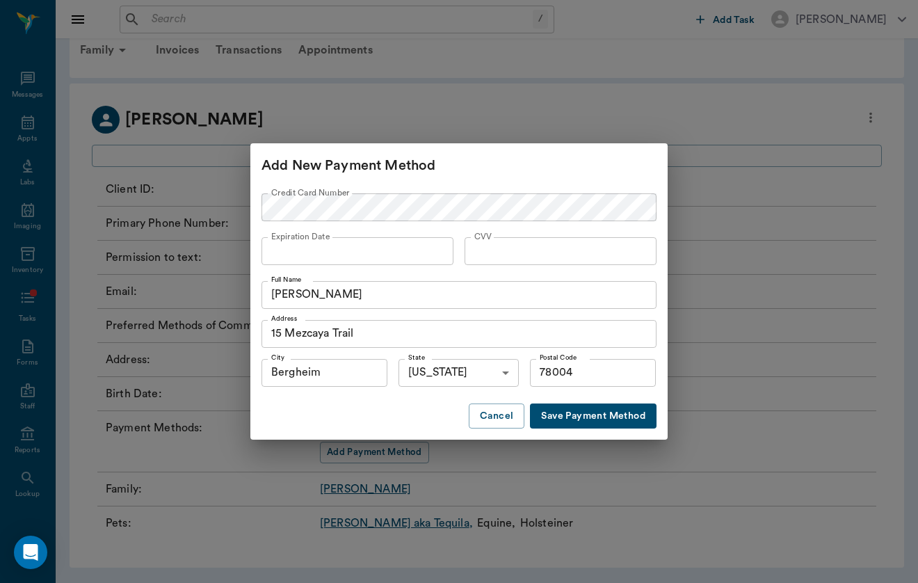
click at [617, 419] on button "Save Payment Method" at bounding box center [593, 416] width 127 height 26
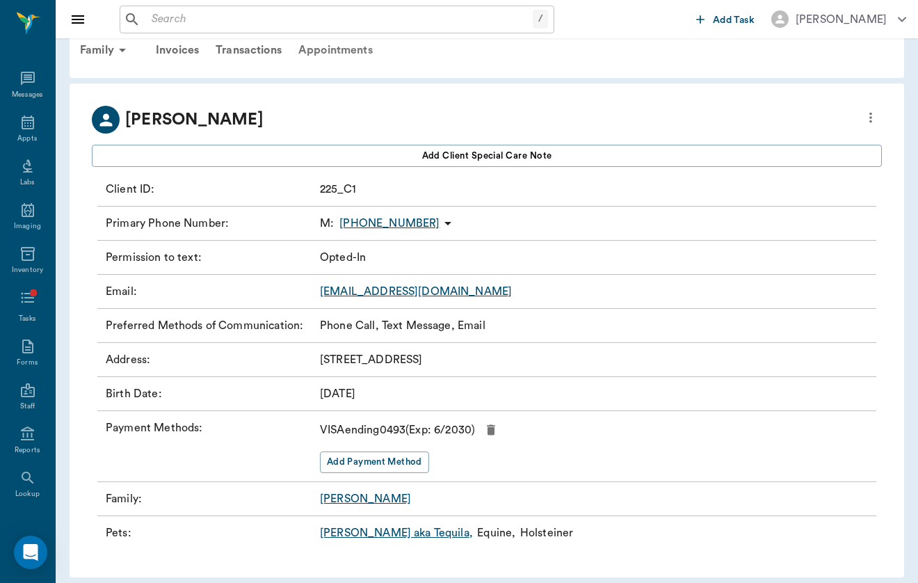
click at [320, 52] on div "Appointments" at bounding box center [335, 49] width 91 height 33
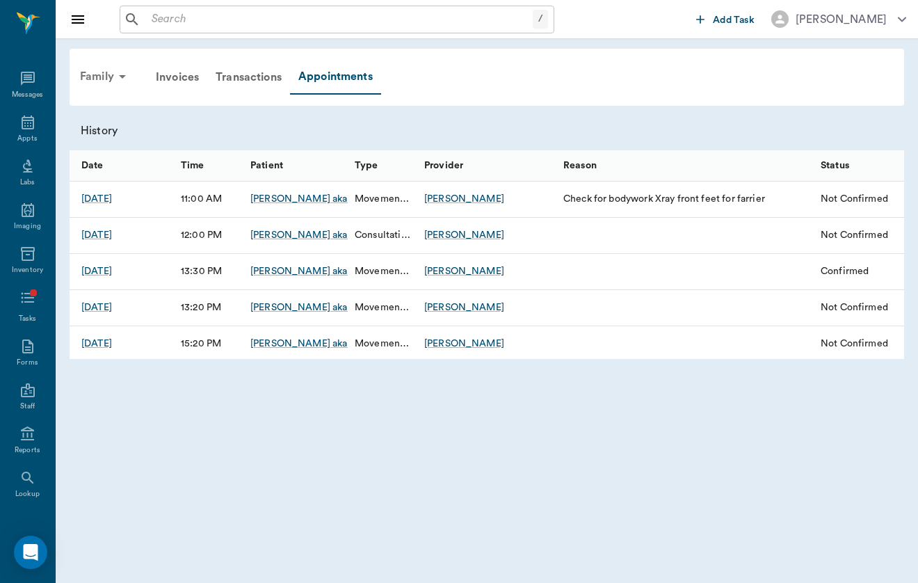
click at [111, 83] on div "Family" at bounding box center [105, 76] width 67 height 33
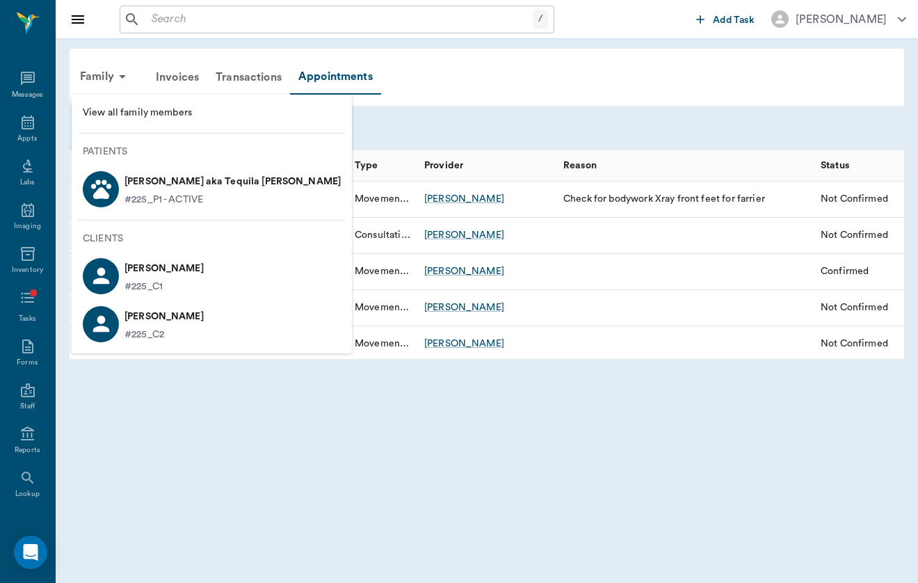
click at [129, 193] on p "#225_P1 - ACTIVE" at bounding box center [163, 200] width 79 height 15
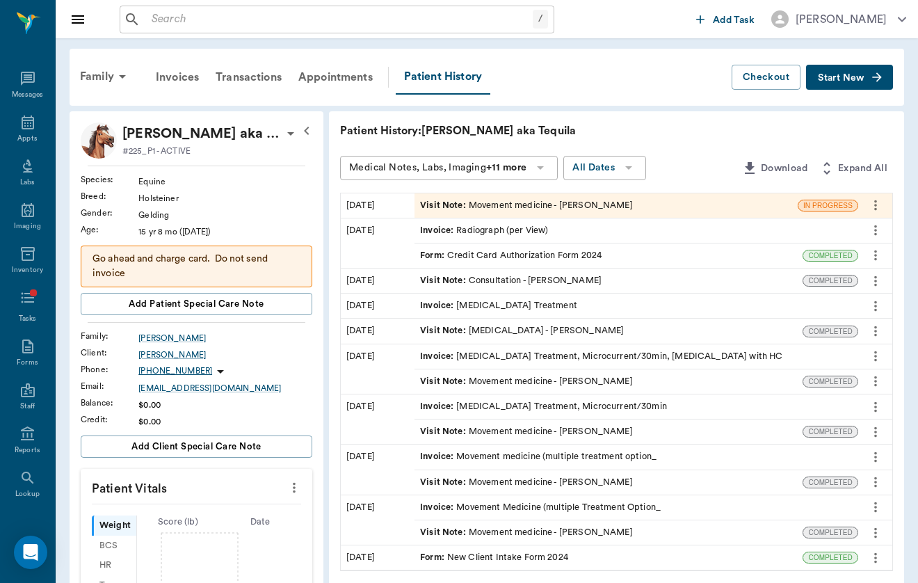
click at [437, 197] on div "Visit Note : Movement medicine - [PERSON_NAME]" at bounding box center [605, 205] width 383 height 24
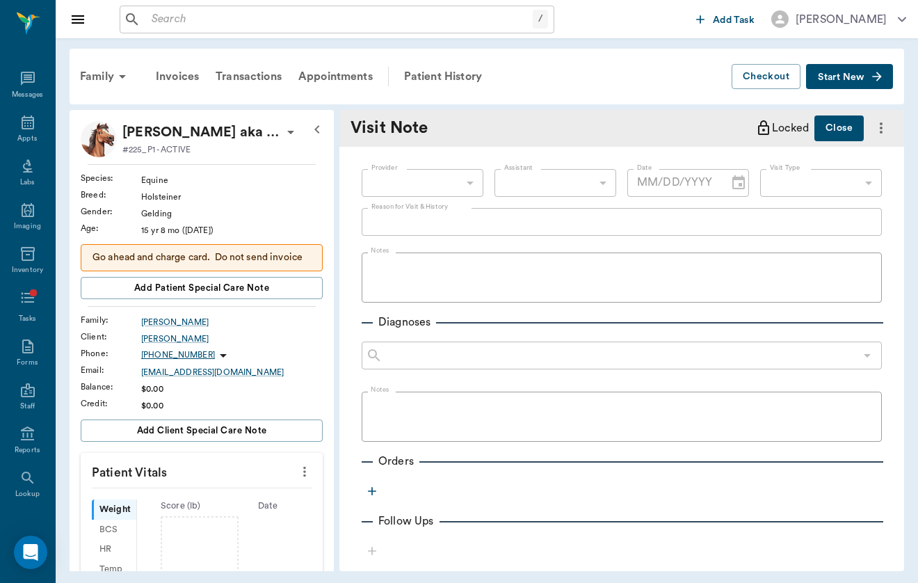
type input "649b3e03b5bc7e03f9326794"
type input "6656c4aef87a612ea34fb244"
type textarea "P has been doing well in new program - o noted she has been riding crooked so s…"
type input "[DATE]"
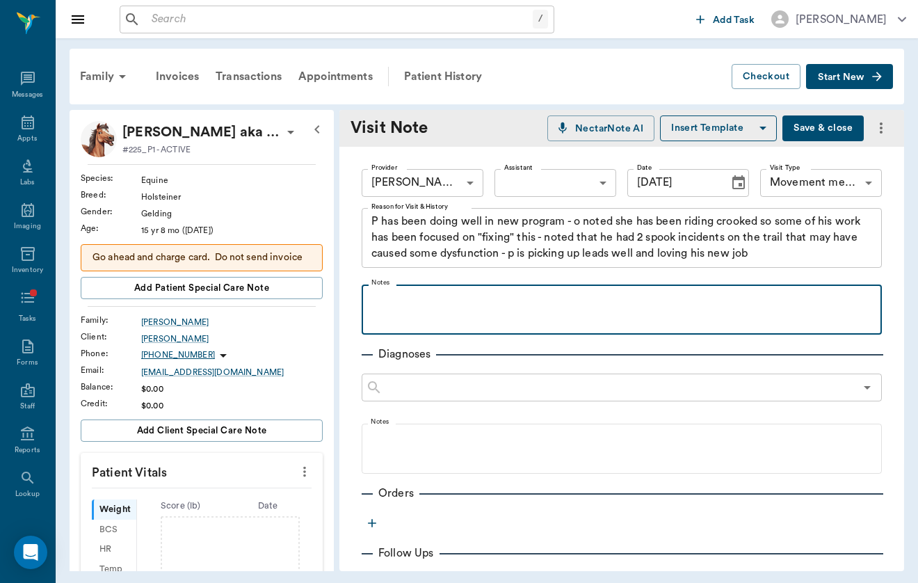
click at [449, 313] on div at bounding box center [622, 308] width 506 height 35
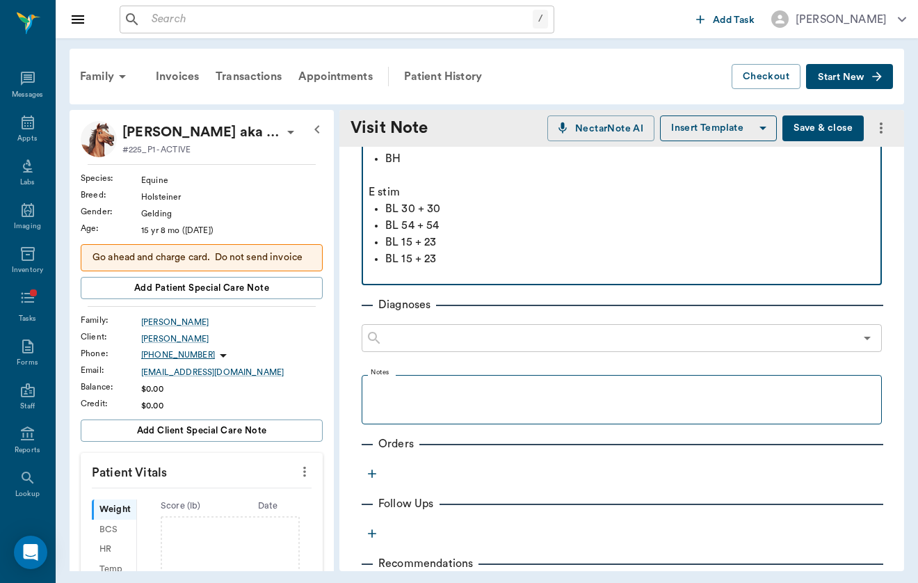
scroll to position [242, 0]
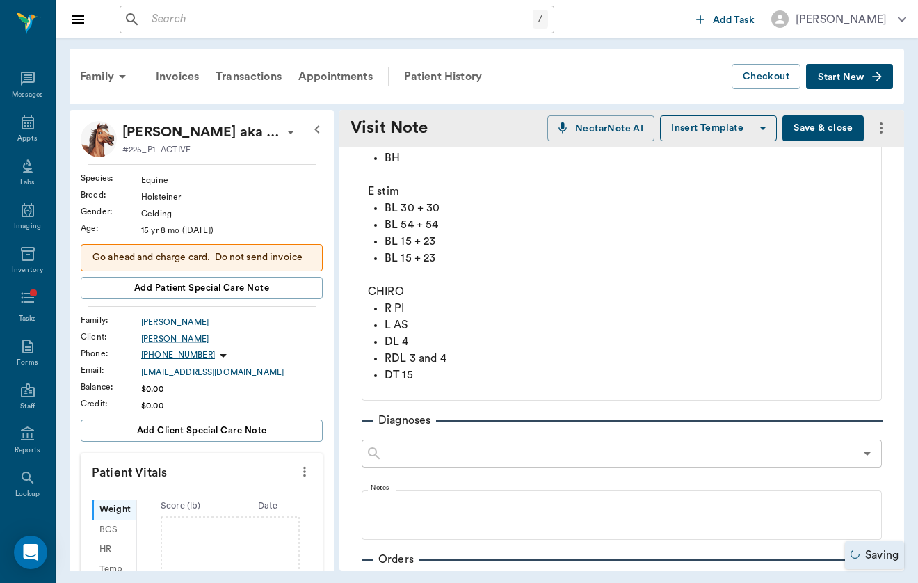
click at [811, 123] on button "Save & close" at bounding box center [822, 128] width 81 height 26
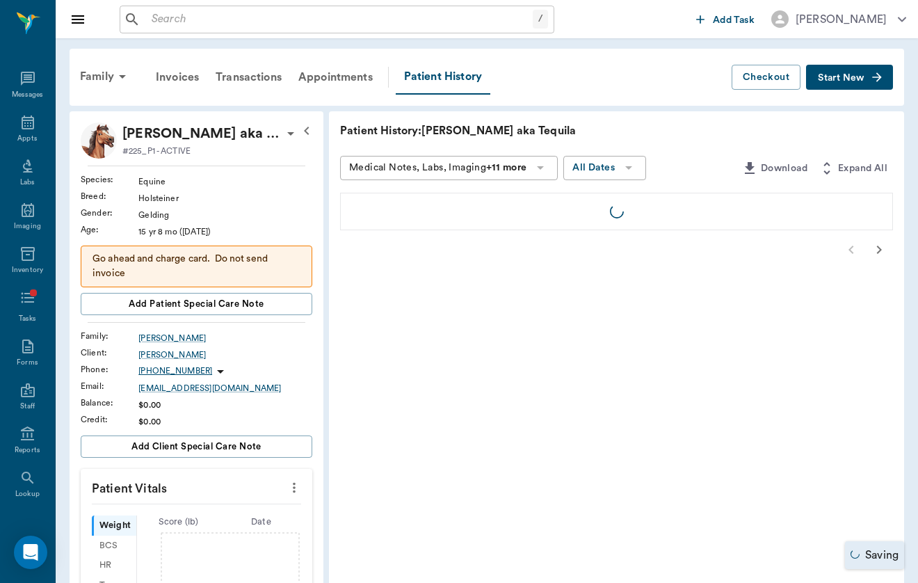
click at [222, 26] on input "text" at bounding box center [339, 19] width 387 height 19
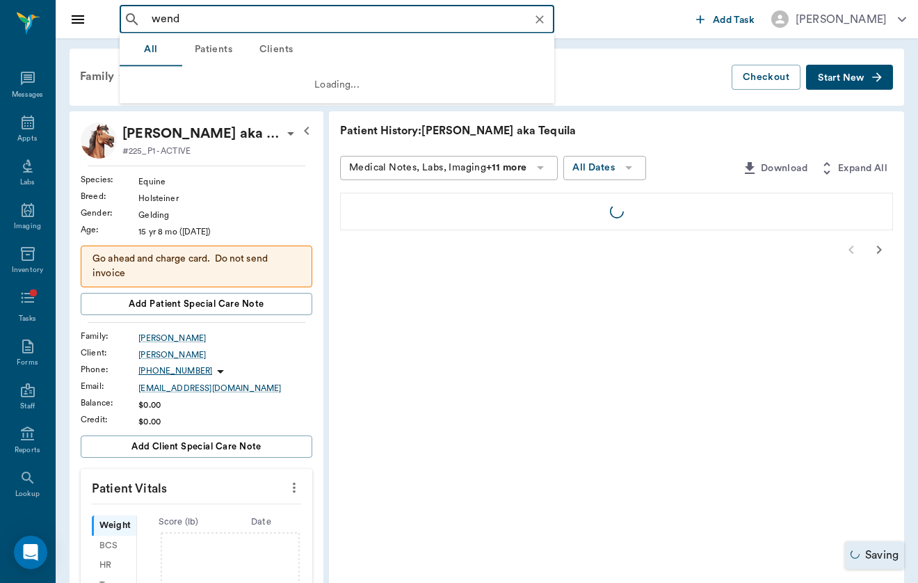
type input "wend"
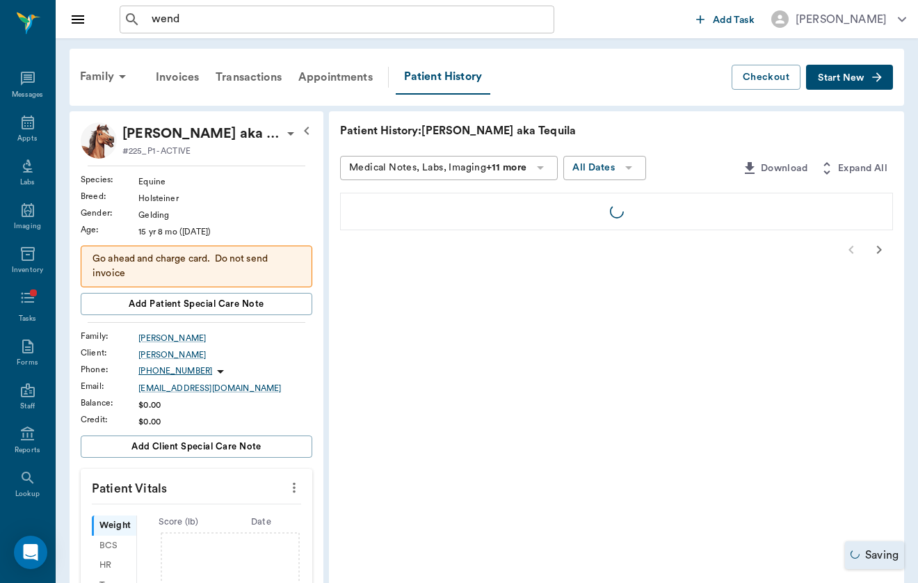
click at [648, 92] on div "Family Invoices Transactions Appointments Patient History" at bounding box center [402, 77] width 660 height 35
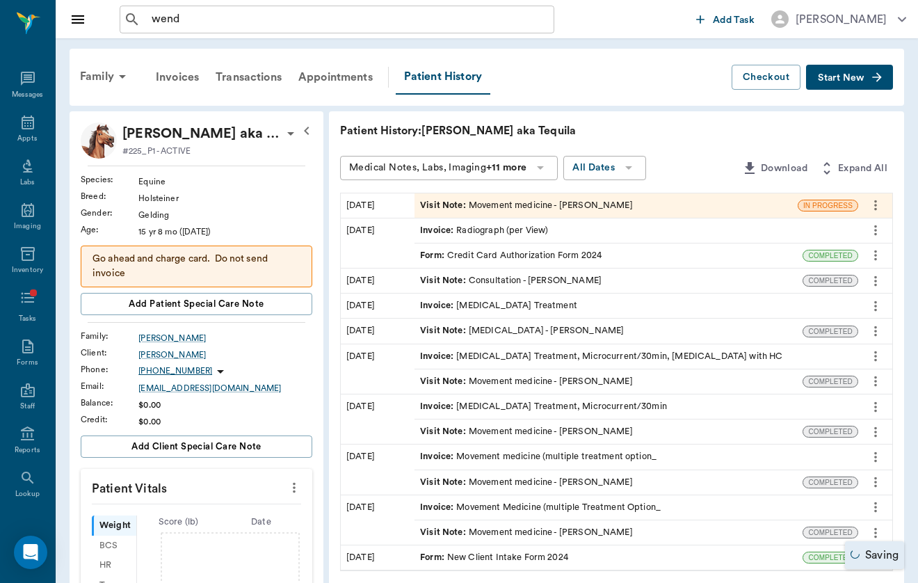
click at [448, 210] on div "Visit Note : Movement medicine - [PERSON_NAME]" at bounding box center [526, 205] width 213 height 13
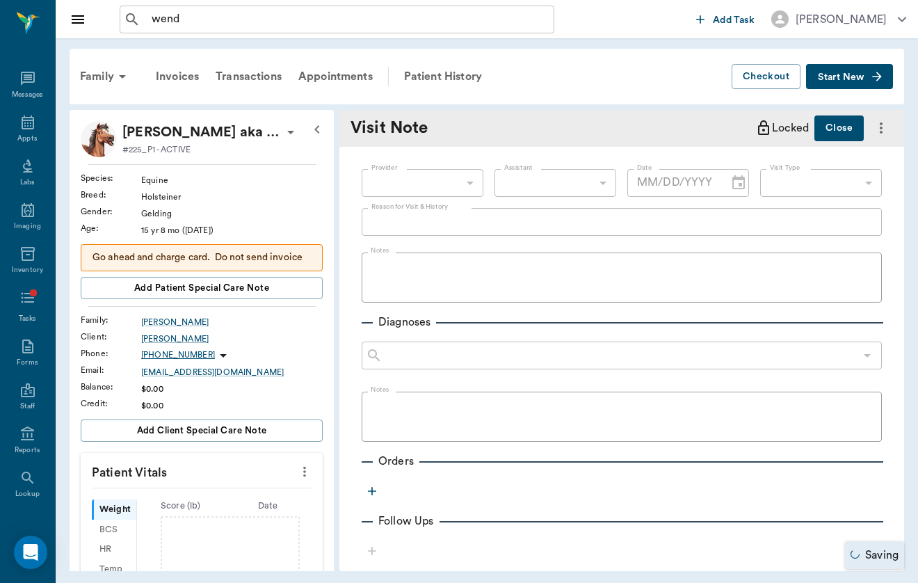
type input "649b3e03b5bc7e03f9326794"
type input "[DATE]"
type input "6656c4aef87a612ea34fb244"
type textarea "P has been doing well in new program - o noted she has been riding crooked so s…"
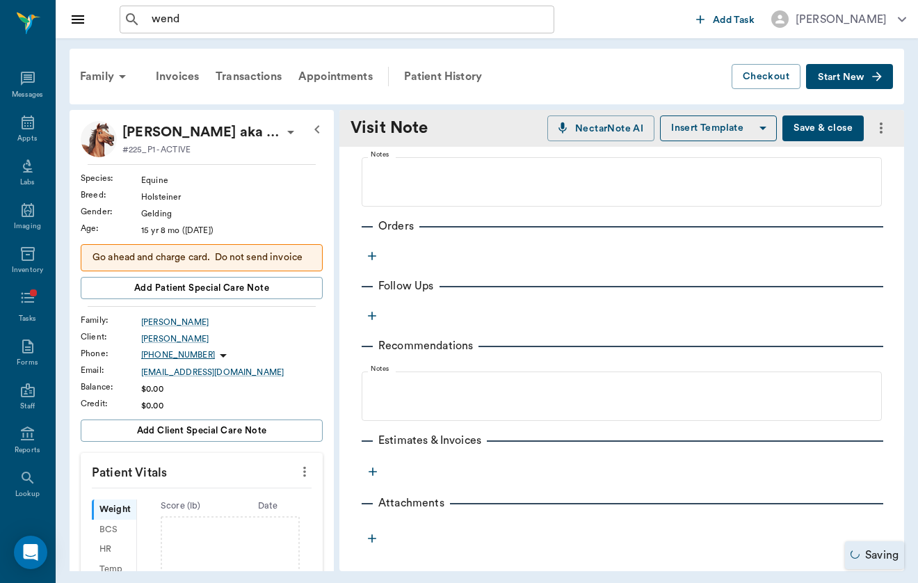
scroll to position [558, 0]
click at [368, 261] on icon "button" at bounding box center [372, 256] width 14 height 14
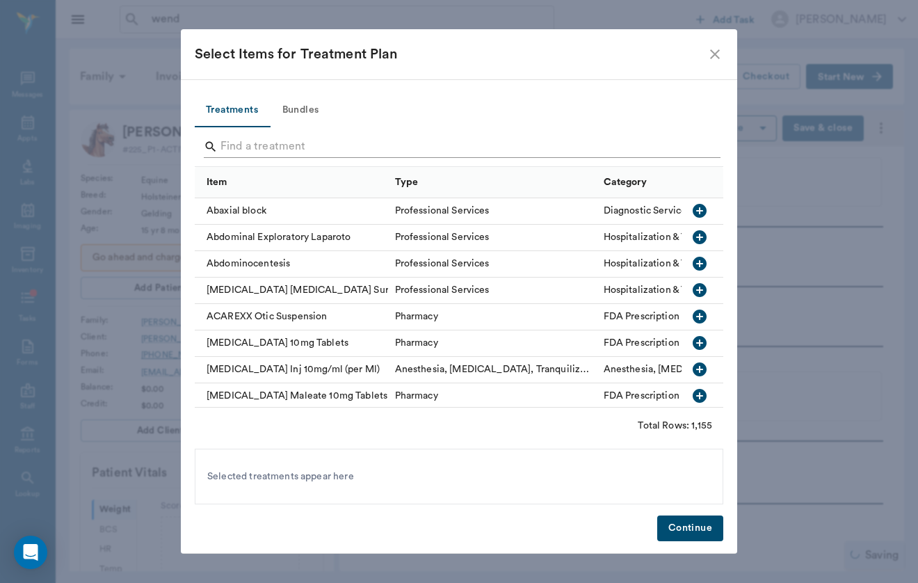
click at [339, 143] on input "Search" at bounding box center [459, 147] width 479 height 22
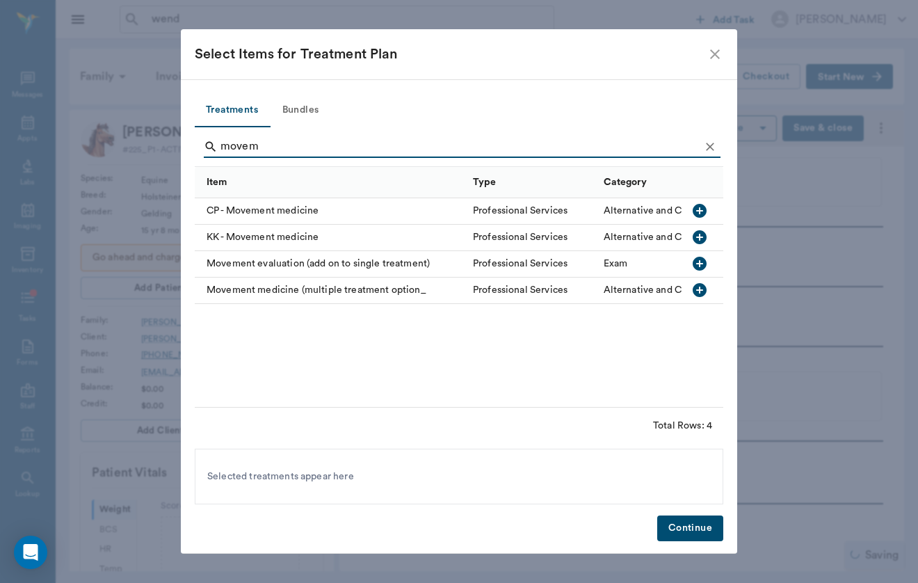
type input "movem"
click at [323, 290] on div "Movement medicine (multiple treatment option_" at bounding box center [330, 290] width 271 height 26
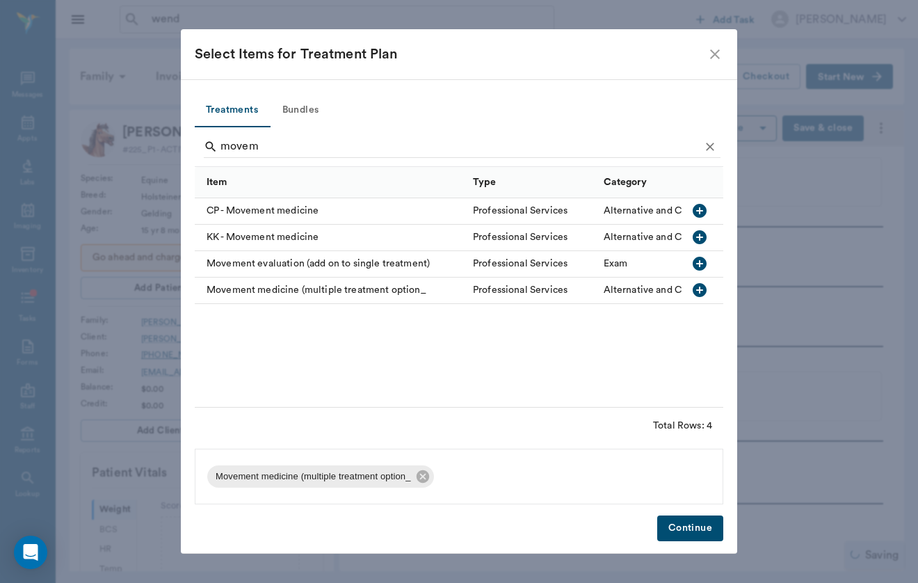
click at [690, 519] on button "Continue" at bounding box center [690, 528] width 66 height 26
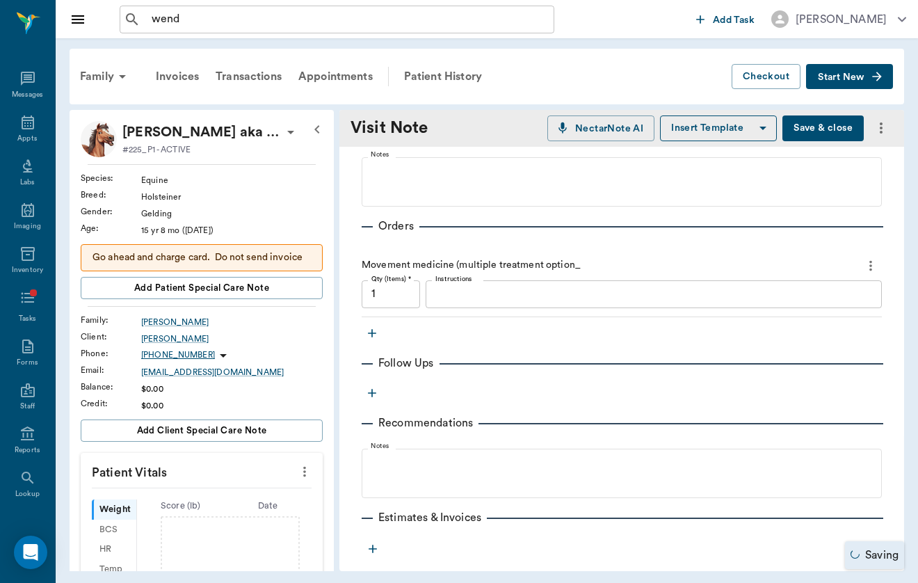
click at [842, 120] on button "Save & close" at bounding box center [822, 128] width 81 height 26
click at [224, 10] on input "wend" at bounding box center [348, 19] width 404 height 19
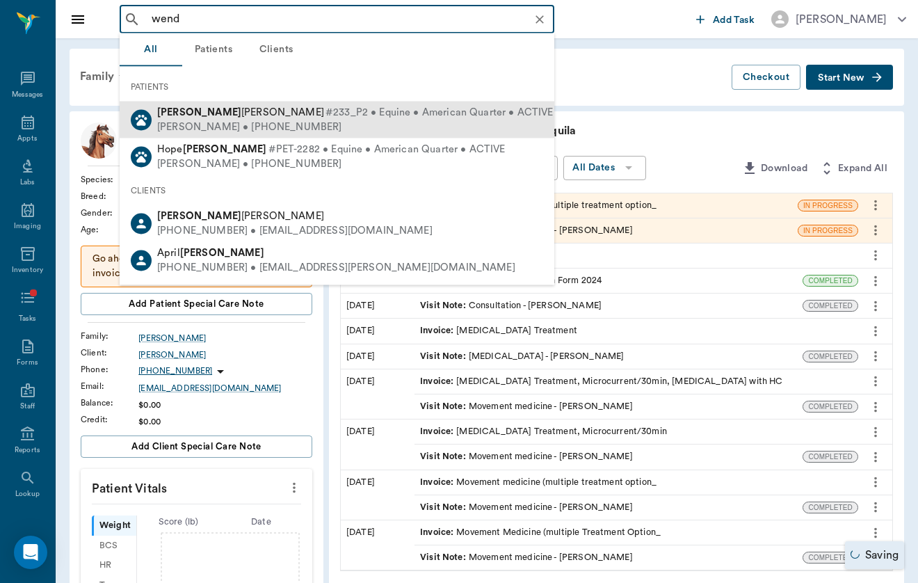
click at [225, 113] on span "[PERSON_NAME]" at bounding box center [240, 112] width 167 height 10
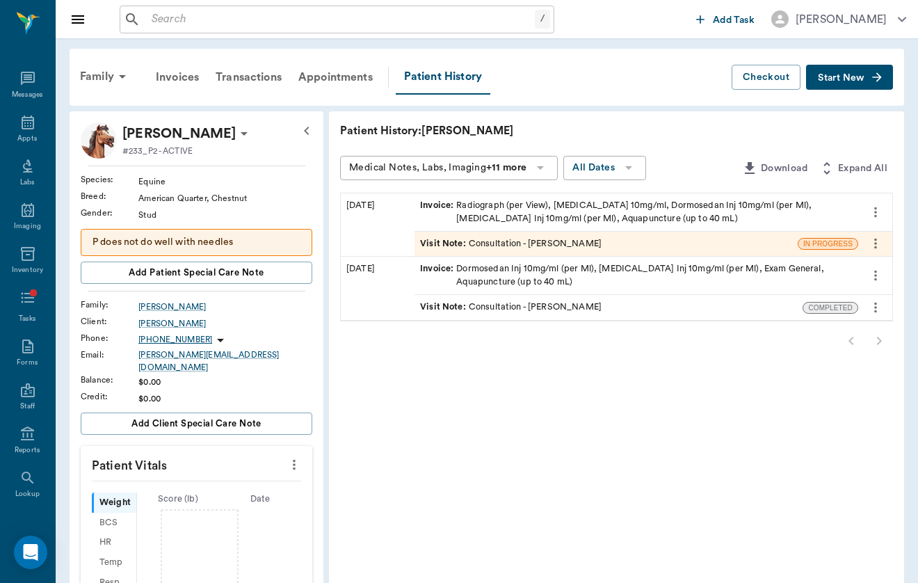
click at [875, 70] on icon "button" at bounding box center [877, 77] width 14 height 14
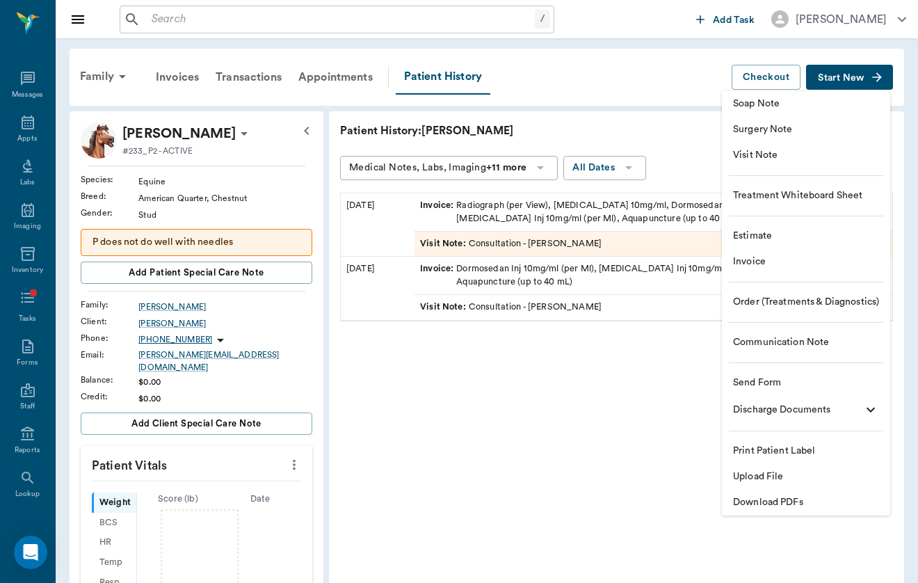
click at [820, 160] on span "Visit Note" at bounding box center [806, 155] width 146 height 15
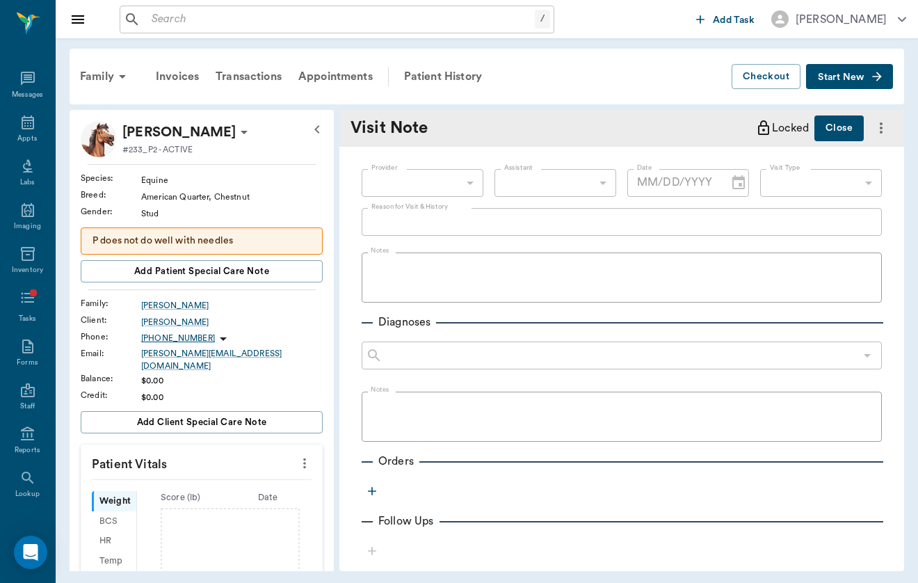
type input "[DATE]"
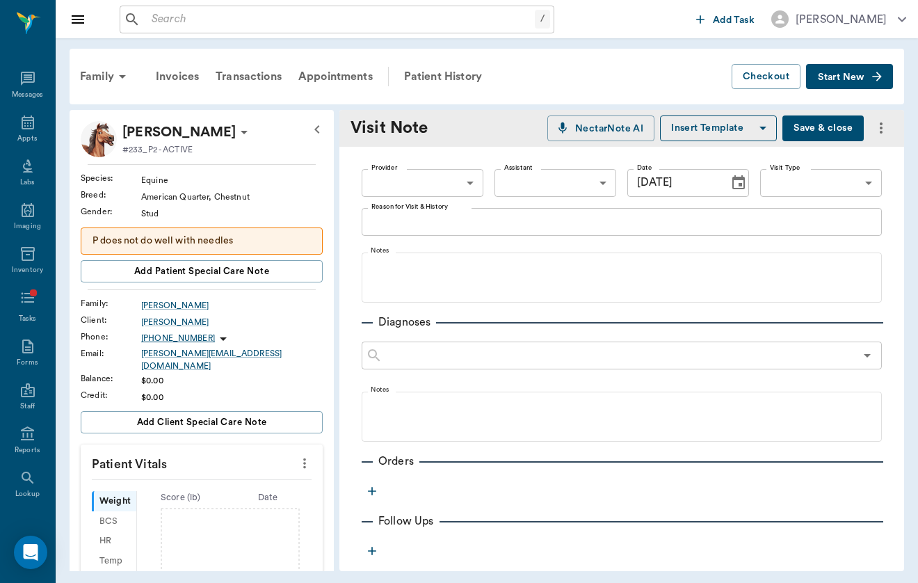
click at [382, 164] on label "Provider" at bounding box center [384, 168] width 26 height 10
click at [383, 186] on body "/ ​ Add Task [PERSON_NAME] Nectar Messages Appts Labs Imaging Inventory Tasks F…" at bounding box center [459, 291] width 918 height 583
click at [385, 207] on li "[PERSON_NAME]" at bounding box center [423, 214] width 122 height 25
type input "649b3e03b5bc7e03f9326794"
click at [857, 191] on body "/ ​ Add Task [PERSON_NAME] Nectar Messages Appts Labs Imaging Inventory Tasks F…" at bounding box center [459, 291] width 918 height 583
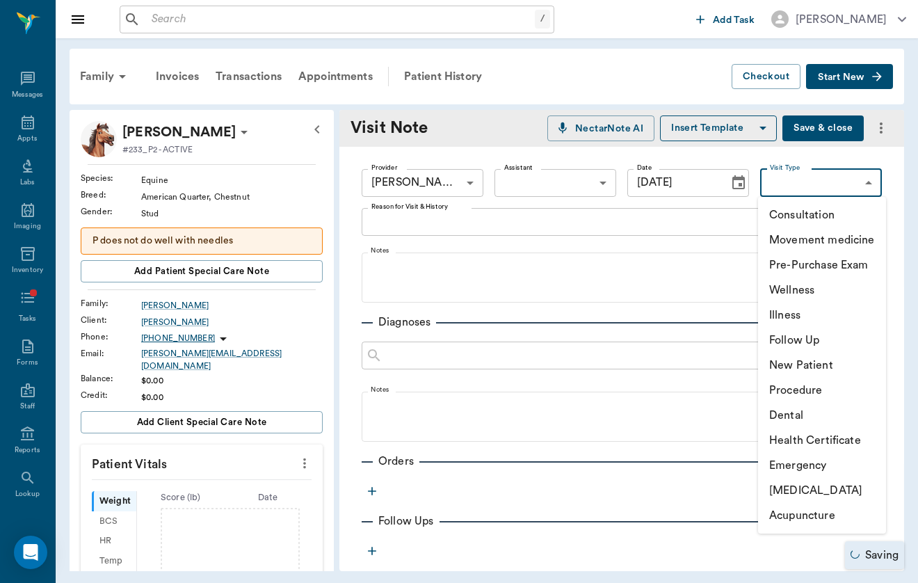
click at [858, 239] on li "Movement medicine" at bounding box center [822, 239] width 128 height 25
type input "6656c4aef87a612ea34fb244"
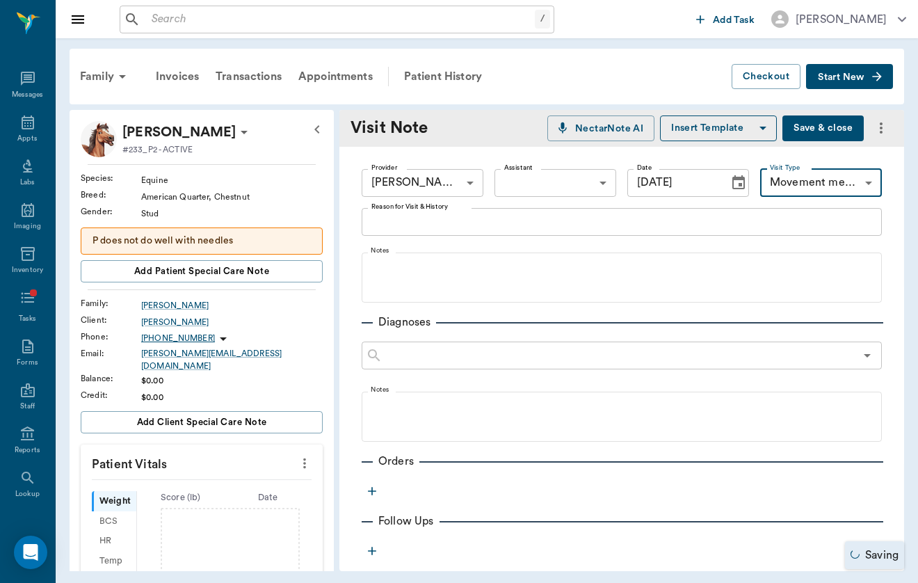
click at [437, 227] on textarea "Reason for Visit & History" at bounding box center [621, 221] width 501 height 16
click at [377, 490] on icon "button" at bounding box center [372, 491] width 14 height 14
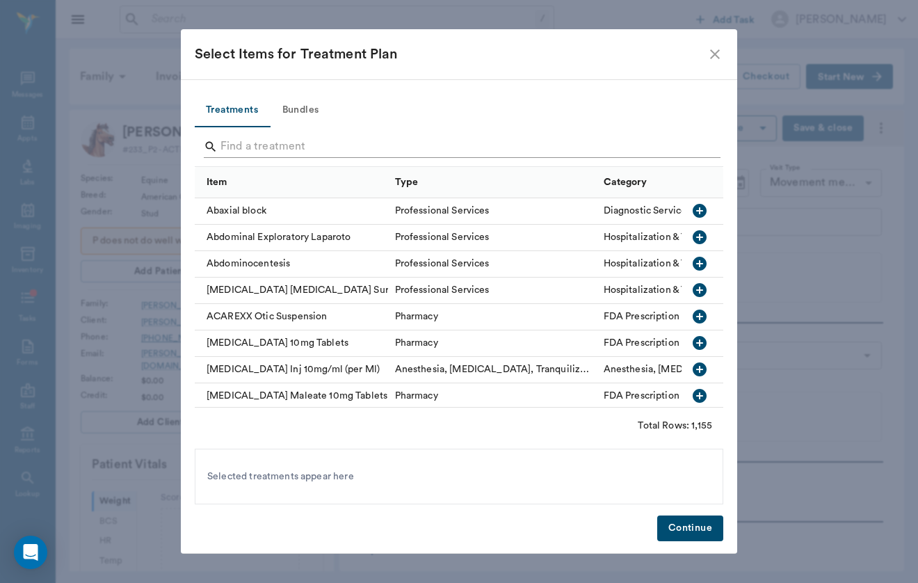
click at [349, 148] on input "Search" at bounding box center [459, 147] width 479 height 22
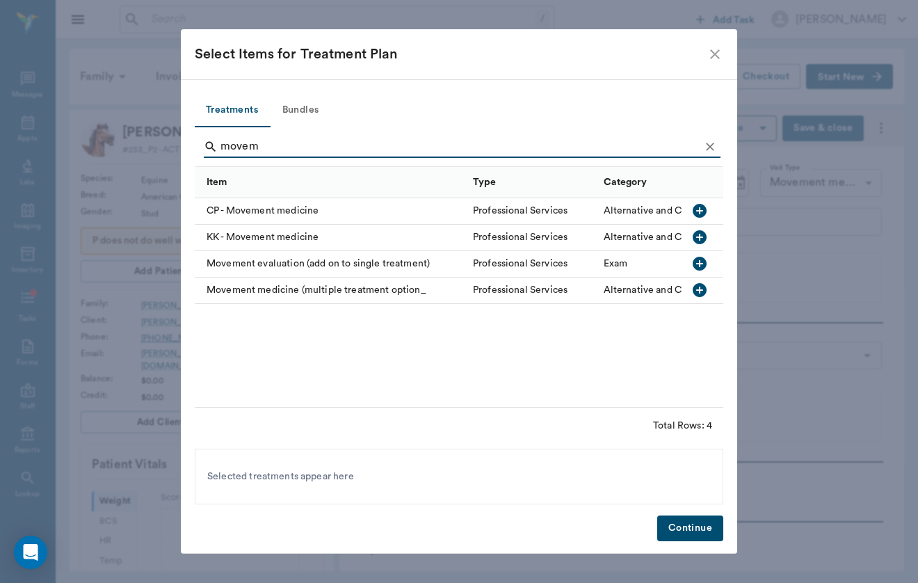
type input "movem"
click at [294, 295] on div "Movement medicine (multiple treatment option_" at bounding box center [330, 290] width 271 height 26
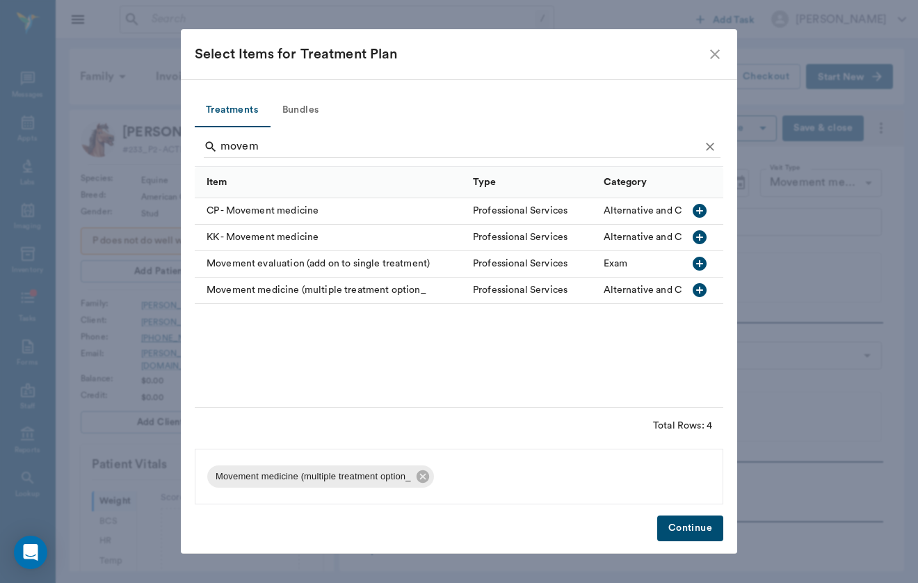
click at [697, 528] on button "Continue" at bounding box center [690, 528] width 66 height 26
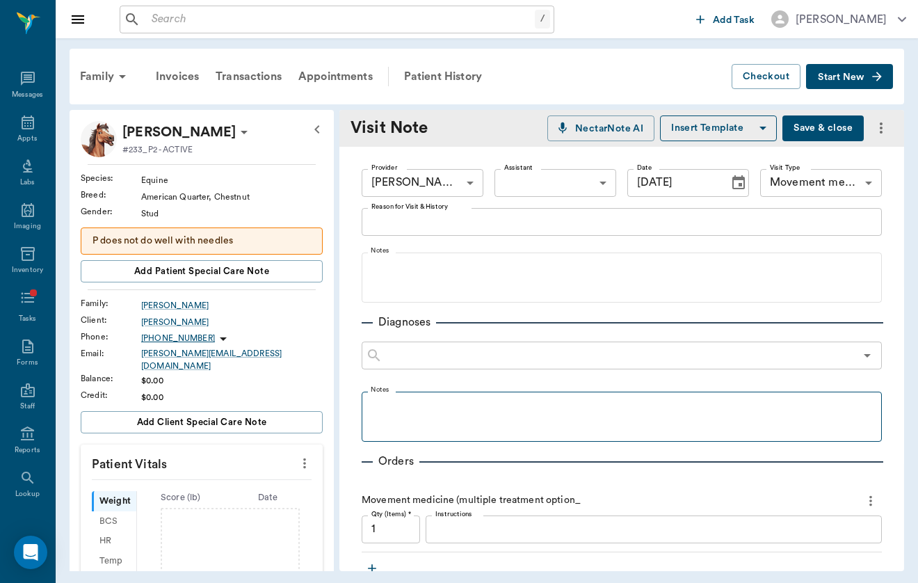
scroll to position [109, 0]
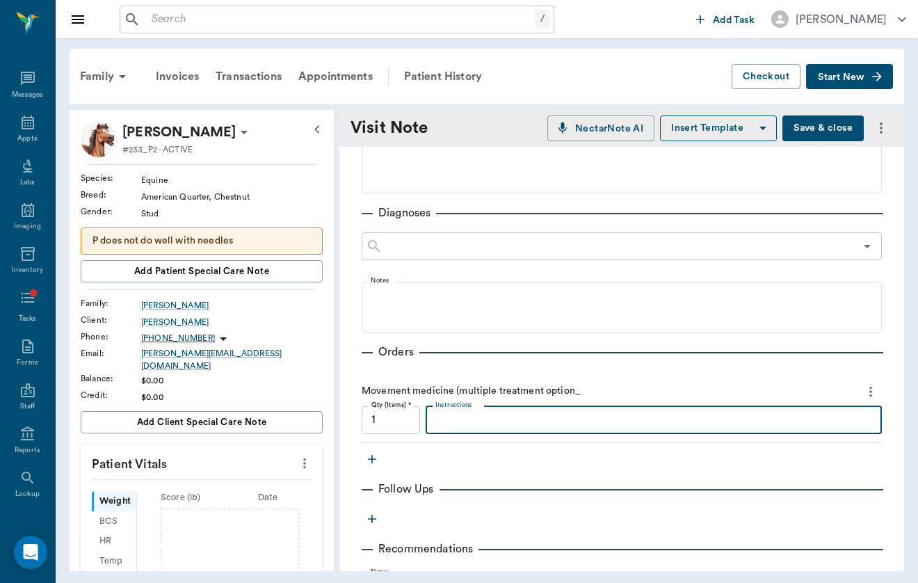
click at [478, 420] on textarea "Instructions" at bounding box center [653, 420] width 437 height 16
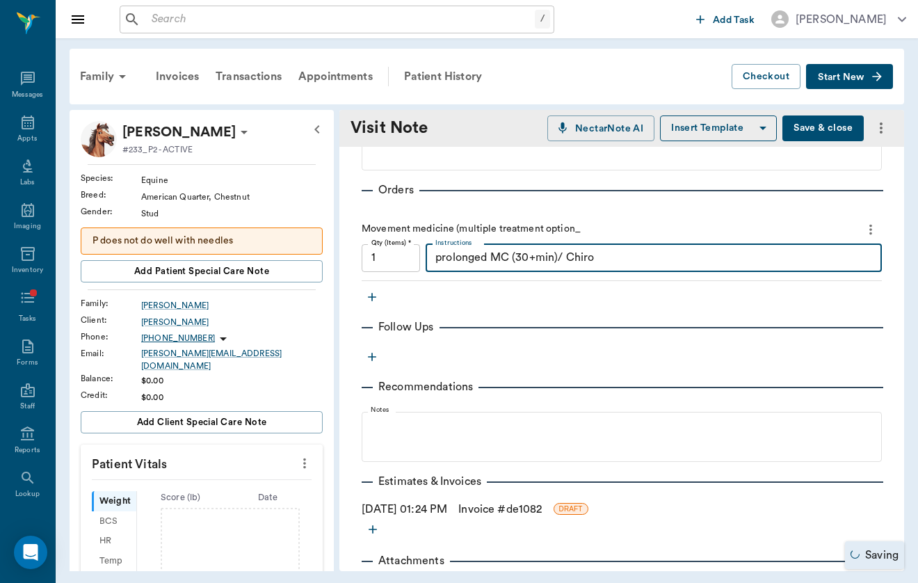
type textarea "prolonged MC (30+min)/ Chiro"
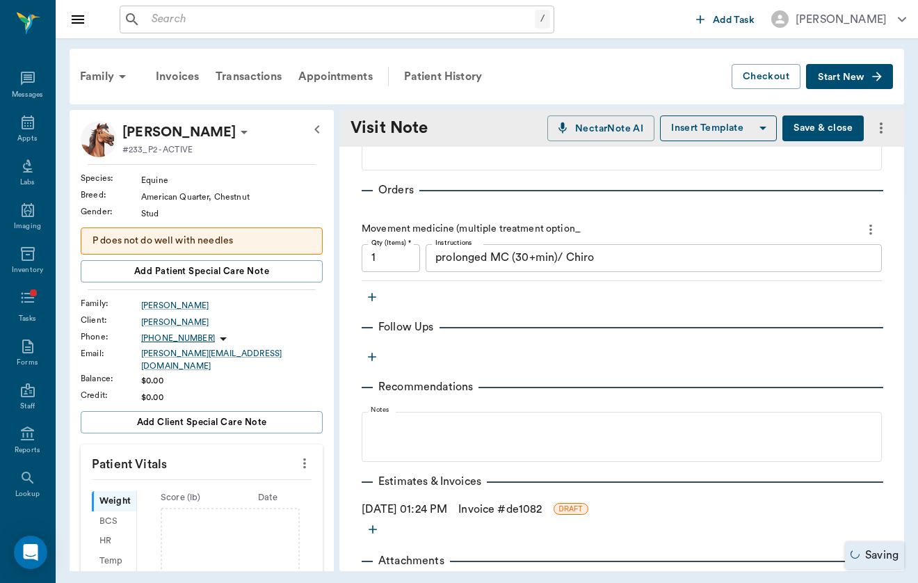
click at [838, 130] on button "Save & close" at bounding box center [822, 128] width 81 height 26
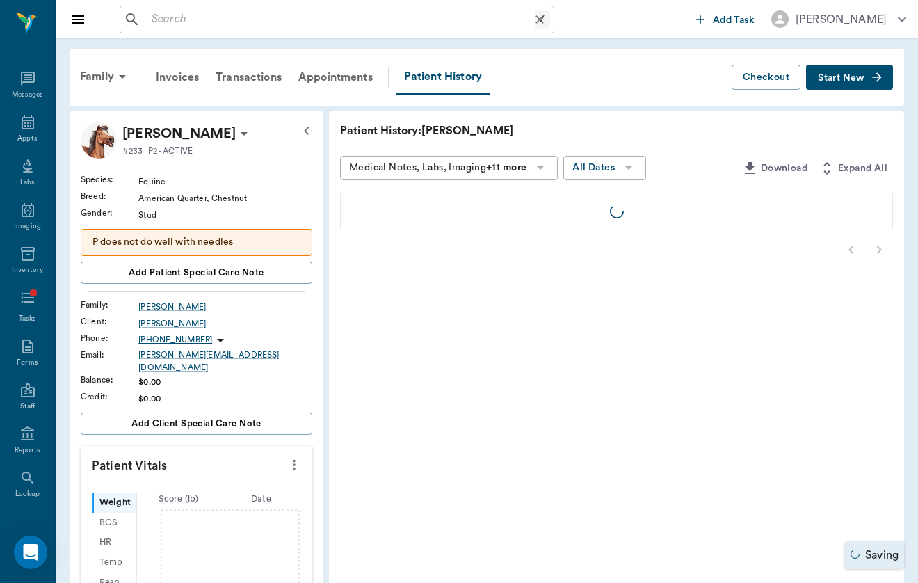
click at [282, 21] on input "text" at bounding box center [340, 19] width 389 height 19
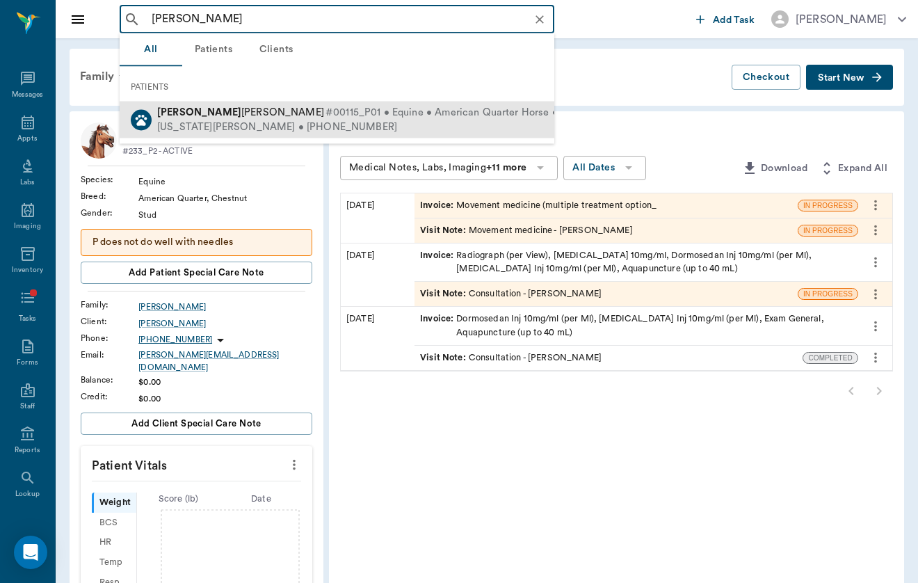
click at [186, 110] on b "[PERSON_NAME]" at bounding box center [199, 112] width 84 height 10
type input "[PERSON_NAME]"
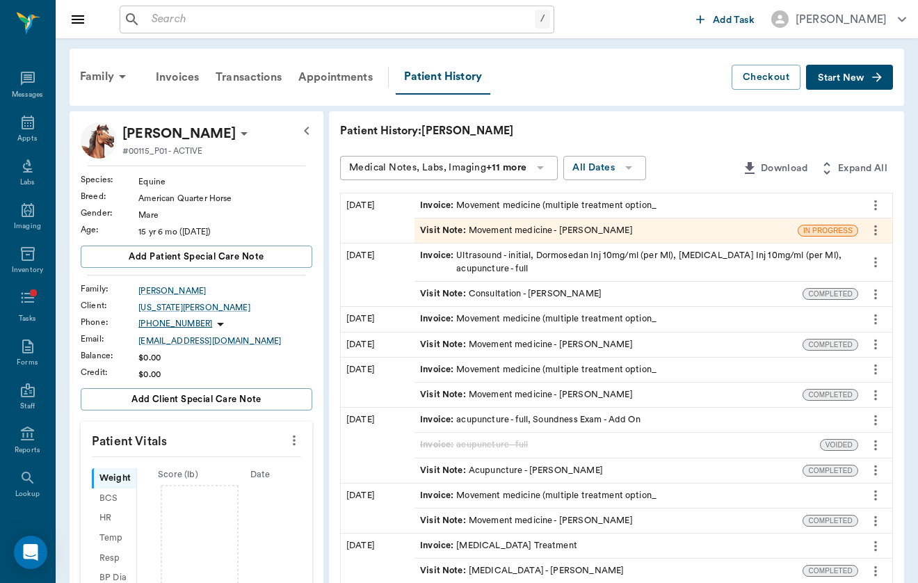
click at [477, 207] on div "Invoice : Movement medicine (multiple treatment option_" at bounding box center [538, 205] width 236 height 13
click at [494, 229] on div "Visit Note : Movement medicine - [PERSON_NAME]" at bounding box center [526, 230] width 213 height 13
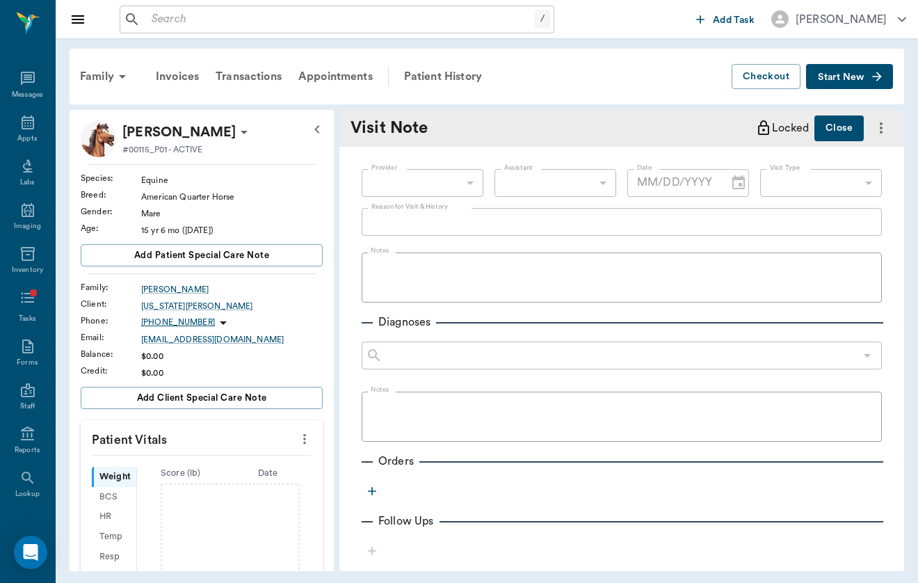
type input "649b3e03b5bc7e03f9326794"
type input "[DATE]"
type input "6656c4aef87a612ea34fb244"
type textarea "Chiro/Acu - p recently diagnosed with LH [MEDICAL_DATA] due to enlarged suspens…"
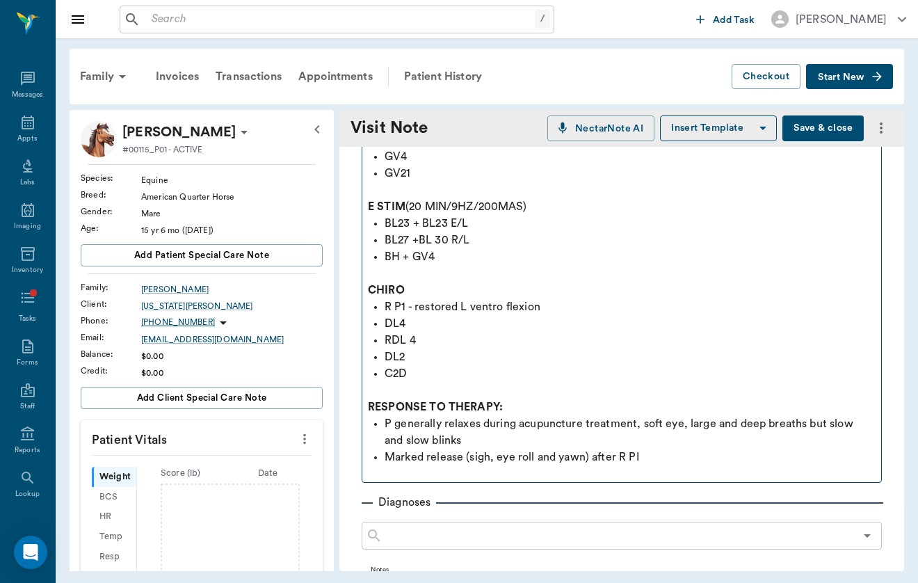
scroll to position [10, 0]
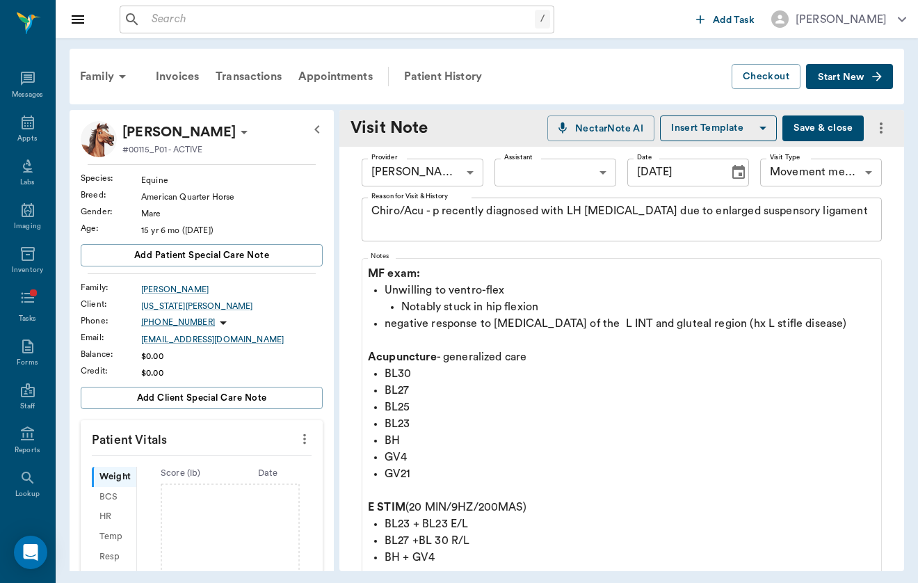
click at [843, 115] on button "Save & close" at bounding box center [822, 128] width 81 height 26
